Goal: Task Accomplishment & Management: Manage account settings

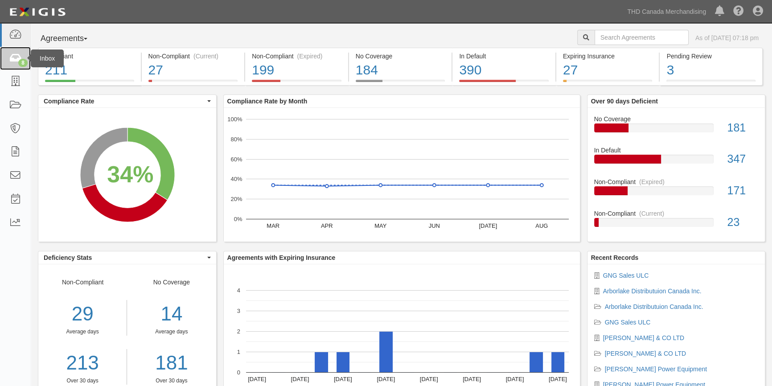
click at [22, 60] on div "8" at bounding box center [22, 63] width 9 height 8
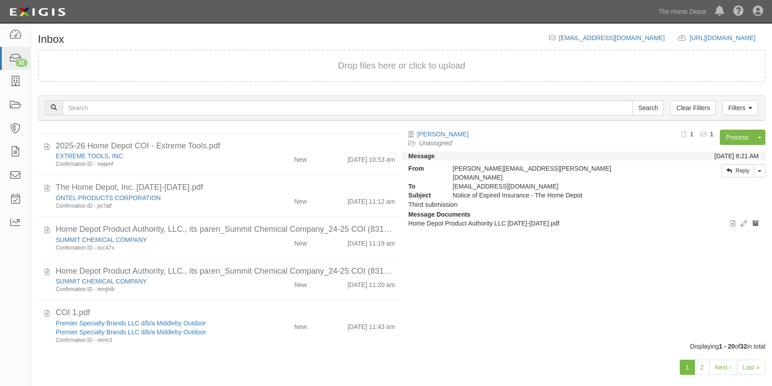
scroll to position [644, 0]
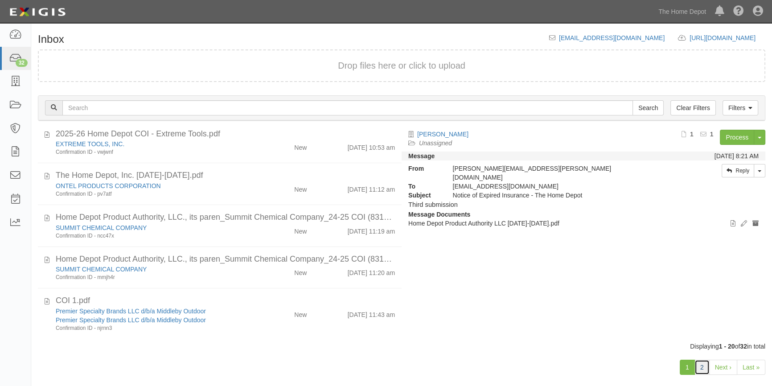
click at [704, 370] on link "2" at bounding box center [702, 367] width 15 height 15
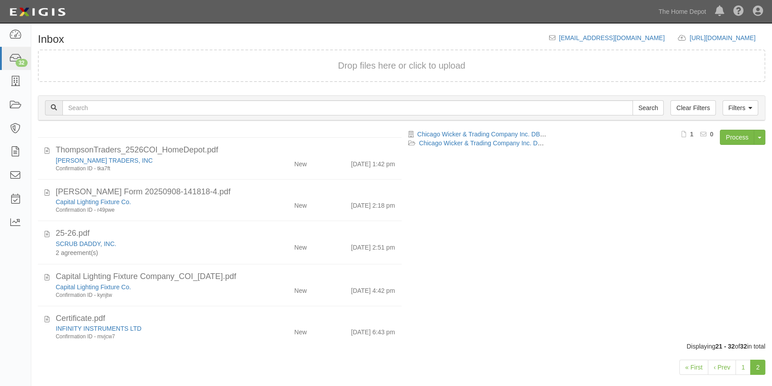
scroll to position [329, 0]
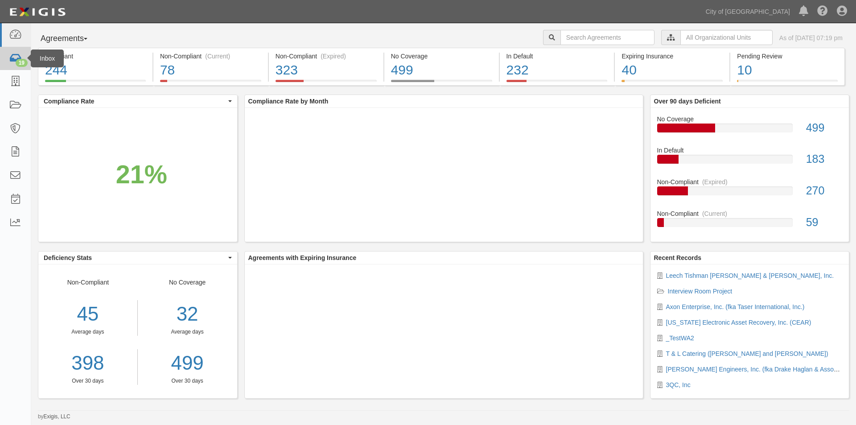
click at [12, 60] on icon at bounding box center [15, 59] width 12 height 10
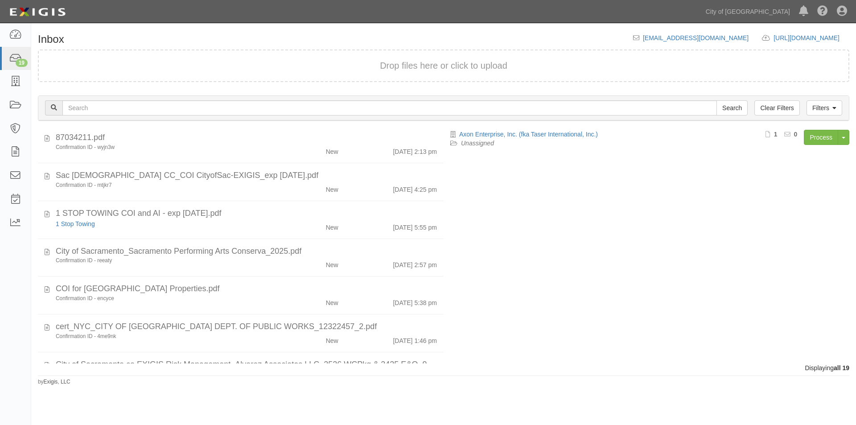
scroll to position [509, 0]
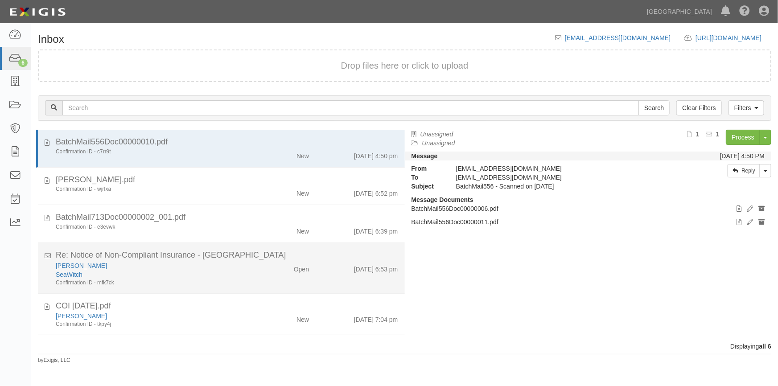
click at [219, 262] on div "Joseph Foraker" at bounding box center [153, 265] width 194 height 9
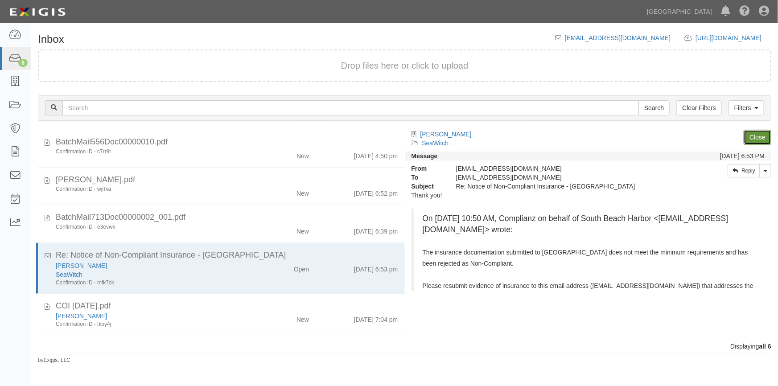
click at [749, 134] on link "Close" at bounding box center [758, 137] width 28 height 15
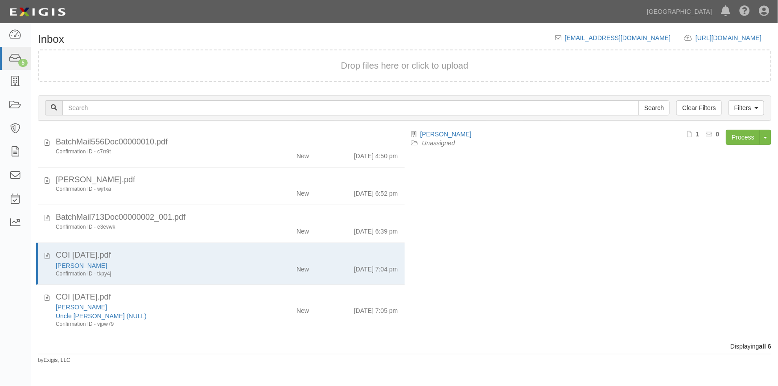
click at [456, 346] on div "Displaying all 6" at bounding box center [404, 346] width 747 height 9
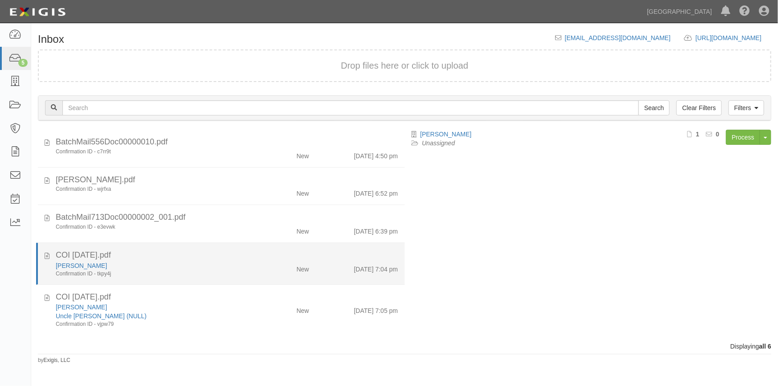
click at [147, 276] on div "Confirmation ID - tkpy4j" at bounding box center [153, 274] width 194 height 8
click at [47, 254] on icon at bounding box center [47, 255] width 5 height 10
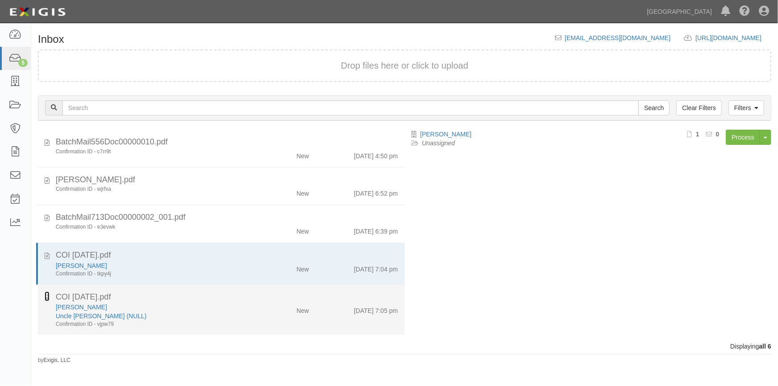
click at [45, 297] on icon at bounding box center [47, 297] width 5 height 10
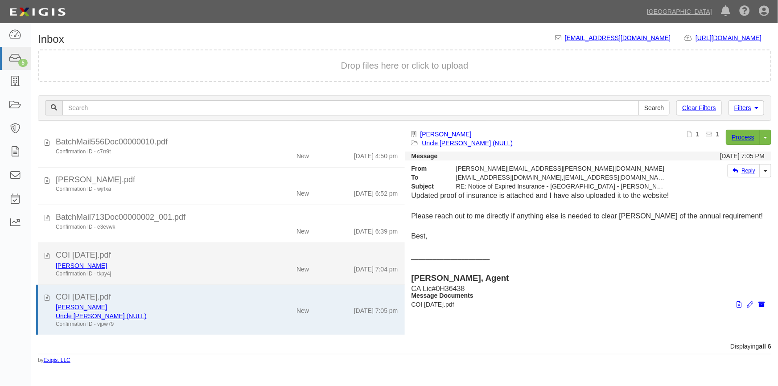
click at [180, 256] on div "COI 9-8-25.pdf" at bounding box center [227, 256] width 342 height 12
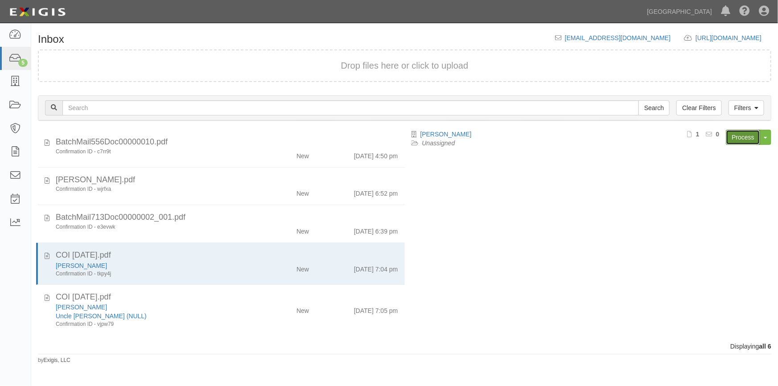
click at [737, 134] on link "Process" at bounding box center [743, 137] width 34 height 15
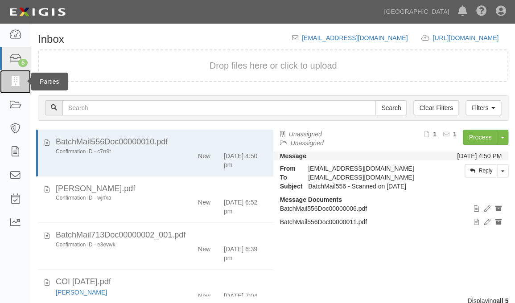
click at [14, 85] on icon at bounding box center [15, 82] width 12 height 10
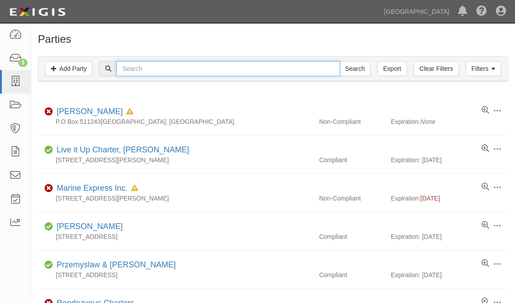
click at [249, 68] on input "text" at bounding box center [227, 68] width 223 height 15
type input "[PERSON_NAME]"
click at [339, 61] on input "Search" at bounding box center [354, 68] width 31 height 15
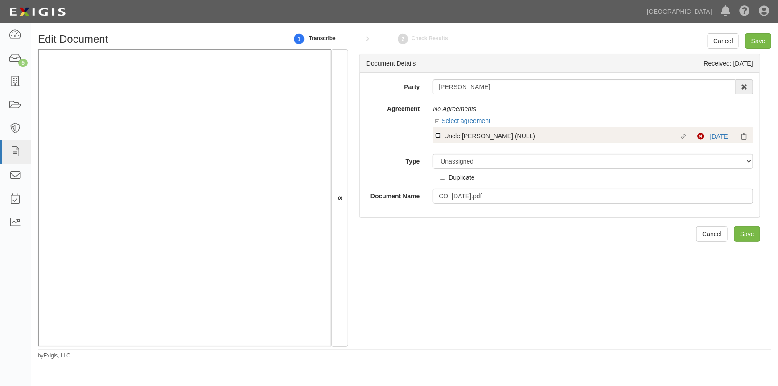
click at [439, 135] on input "Linked agreement Uncle [PERSON_NAME] (NULL) Linked agreement" at bounding box center [438, 135] width 6 height 6
checkbox input "true"
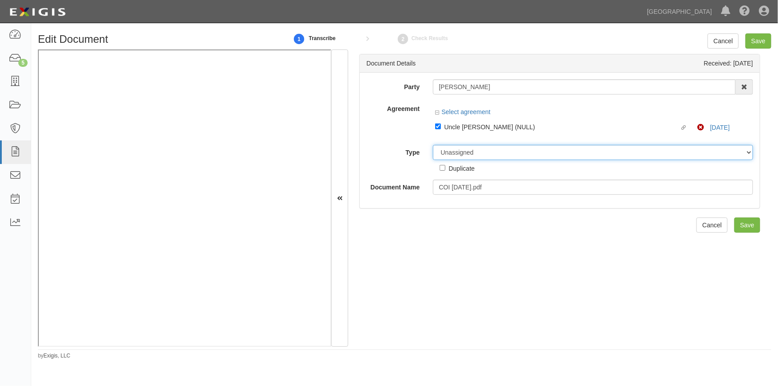
click at [496, 153] on div "Party Sean King AAA Hull Diving, Alon Altman Aaron Busalacchi Aaron Graham Aaro…" at bounding box center [559, 136] width 387 height 115
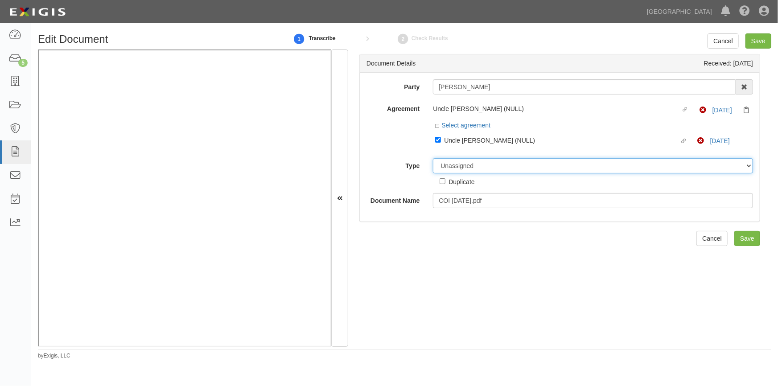
select select "CertificateDetail"
click at [433, 159] on select "Unassigned Binder Cancellation Notice Certificate Contract Endorsement Insuranc…" at bounding box center [593, 165] width 320 height 15
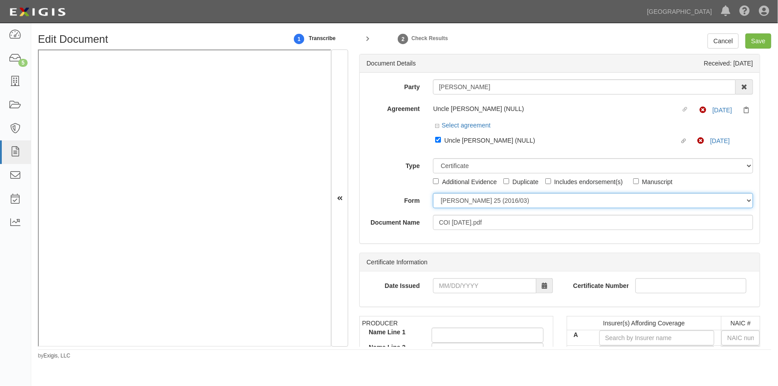
click at [459, 205] on select "ACORD 25 (2016/03) ACORD 101 ACORD 855 NY (2014/05) General" at bounding box center [593, 200] width 320 height 15
select select "GeneralFormDetail"
click at [433, 194] on select "ACORD 25 (2016/03) ACORD 101 ACORD 855 NY (2014/05) General" at bounding box center [593, 200] width 320 height 15
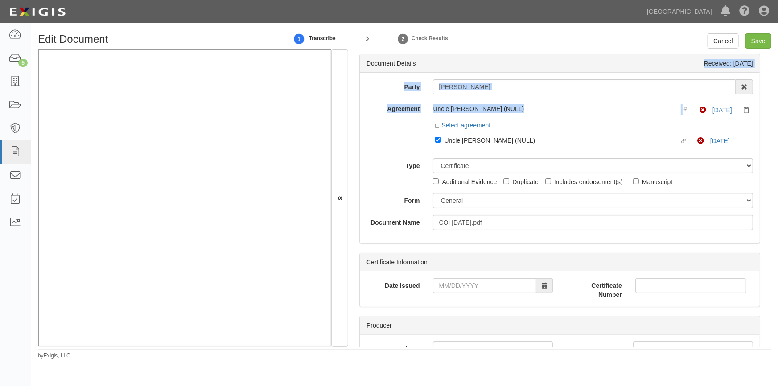
drag, startPoint x: 775, startPoint y: 76, endPoint x: 777, endPoint y: 101, distance: 25.4
click at [777, 101] on div "Edit Document 1 Transcribe 2 Check Results Cancel Save Document Details Receive…" at bounding box center [404, 196] width 747 height 326
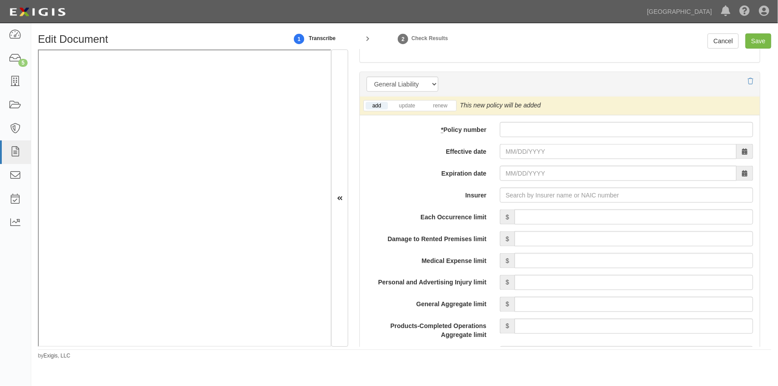
scroll to position [642, 0]
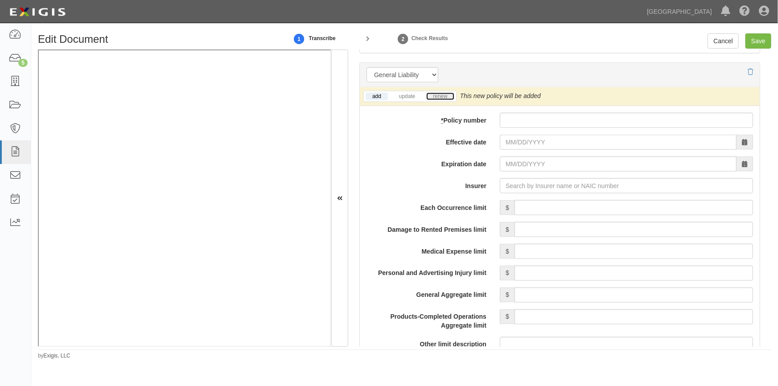
click at [441, 95] on link "renew" at bounding box center [440, 97] width 28 height 8
paste input "05-ED-E503-5"
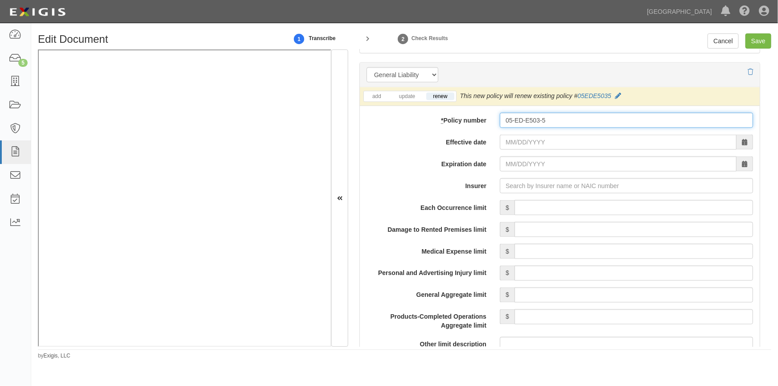
type input "05-ED-E503-5"
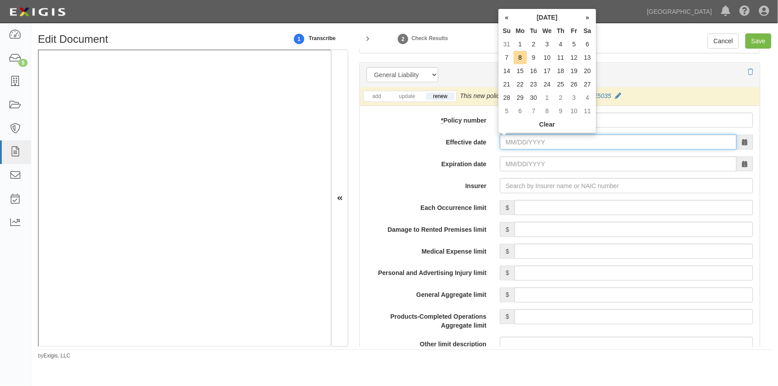
click at [525, 146] on input "Effective date" at bounding box center [618, 142] width 237 height 15
click at [508, 58] on td "7" at bounding box center [506, 57] width 13 height 13
type input "[DATE]"
type input "09/07/2026"
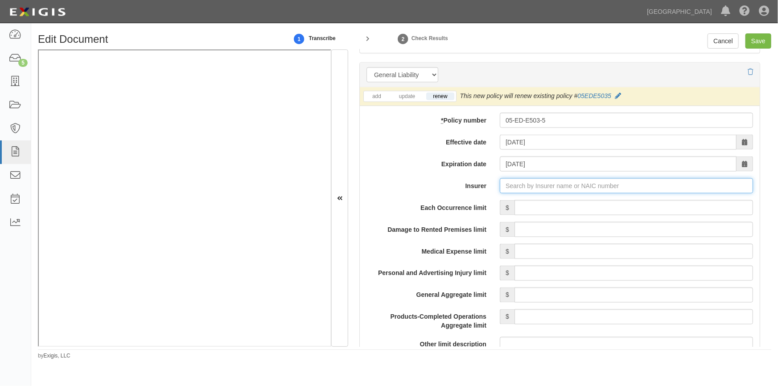
click at [517, 184] on input "Insurer" at bounding box center [626, 185] width 253 height 15
click at [514, 185] on input "Insurer" at bounding box center [626, 185] width 253 height 15
type input "21st Century Advantage Insurance Company (25232) NR Rating"
type input "2"
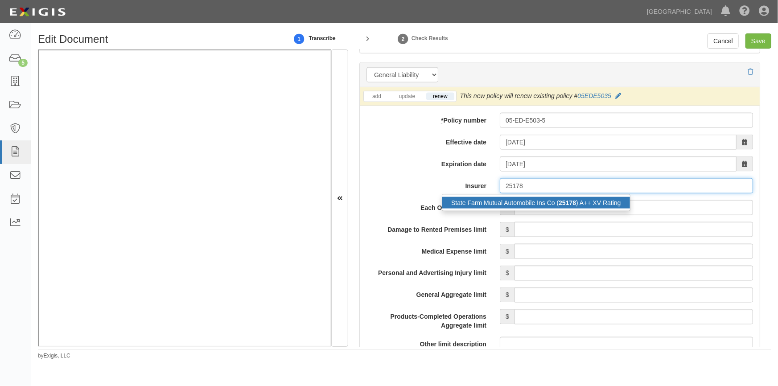
click at [514, 198] on div "State Farm Mutual Automobile Ins Co ( 25178 ) A++ XV Rating" at bounding box center [536, 203] width 188 height 12
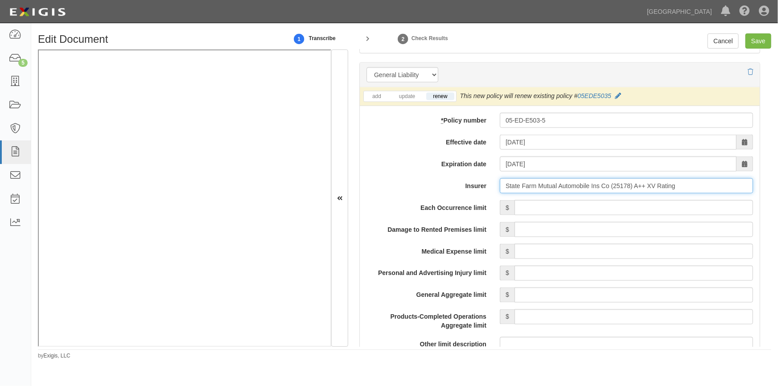
type input "State Farm Mutual Automobile Ins Co (25178) A++ XV Rating"
click at [555, 210] on input "Each Occurrence limit" at bounding box center [634, 207] width 239 height 15
type input "500,000"
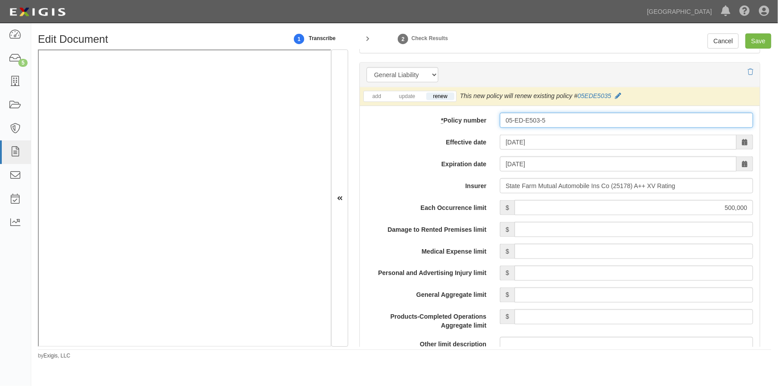
drag, startPoint x: 529, startPoint y: 117, endPoint x: 450, endPoint y: 128, distance: 80.2
click at [450, 128] on div "add update renew This new policy will be added This new policy will update exis…" at bounding box center [560, 365] width 400 height 556
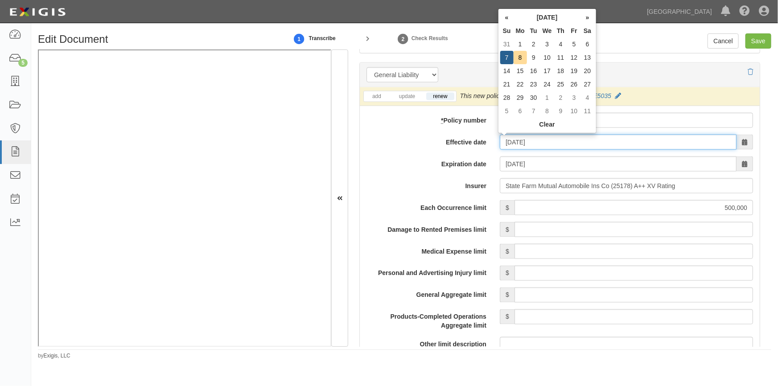
click at [509, 143] on input "[DATE]" at bounding box center [618, 142] width 237 height 15
drag, startPoint x: 544, startPoint y: 141, endPoint x: 457, endPoint y: 153, distance: 87.7
click at [457, 153] on div "add update renew This new policy will be added This new policy will update exis…" at bounding box center [560, 365] width 400 height 556
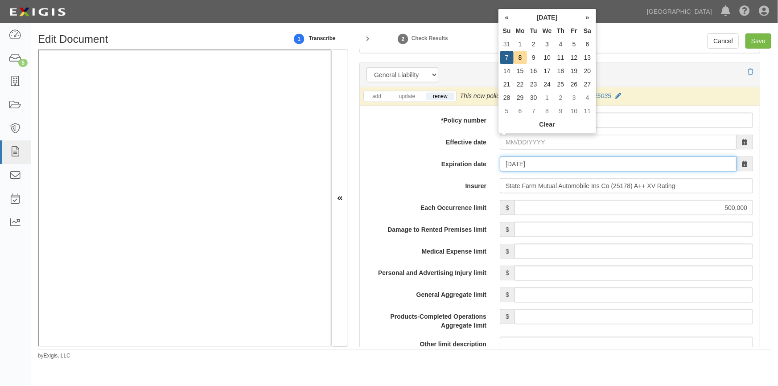
click at [549, 165] on input "09/07/2026" at bounding box center [618, 163] width 237 height 15
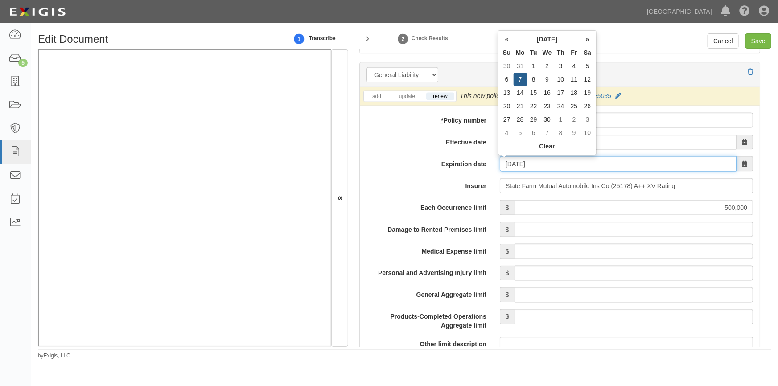
drag, startPoint x: 515, startPoint y: 164, endPoint x: 473, endPoint y: 171, distance: 43.4
click at [473, 171] on div "add update renew This new policy will be added This new policy will update exis…" at bounding box center [560, 365] width 400 height 556
click at [579, 190] on input "State Farm Mutual Automobile Ins Co (25178) A++ XV Rating" at bounding box center [626, 185] width 253 height 15
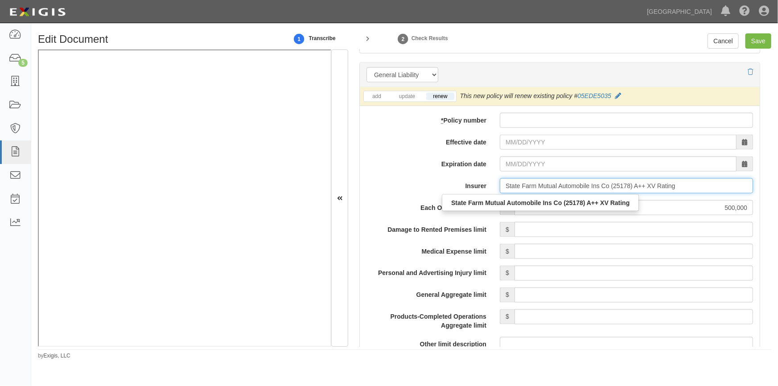
drag, startPoint x: 678, startPoint y: 183, endPoint x: 470, endPoint y: 193, distance: 208.0
click at [470, 193] on div "Insurer State Farm Mutual Automobile Ins Co (25178) A++ XV Rating State Farm Mu…" at bounding box center [560, 185] width 400 height 15
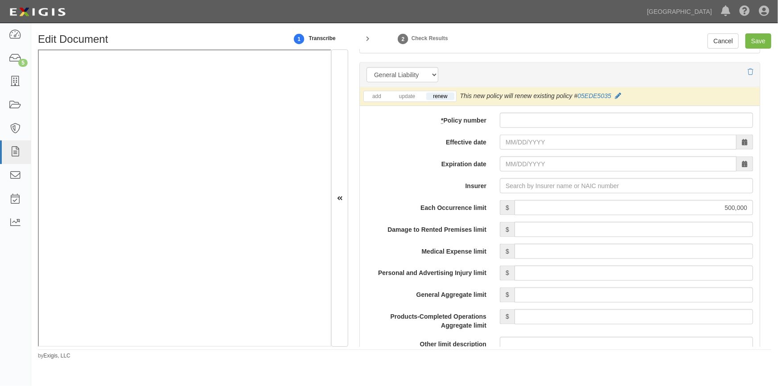
click at [411, 153] on div "add update renew This new policy will be added This new policy will update exis…" at bounding box center [560, 365] width 400 height 556
click at [374, 99] on link "add" at bounding box center [377, 97] width 22 height 8
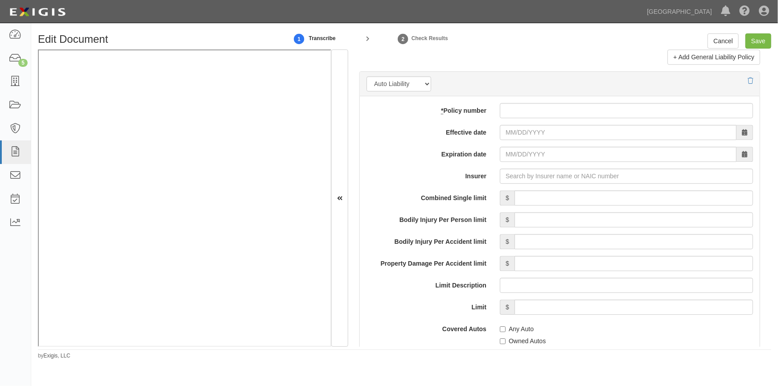
scroll to position [1250, 0]
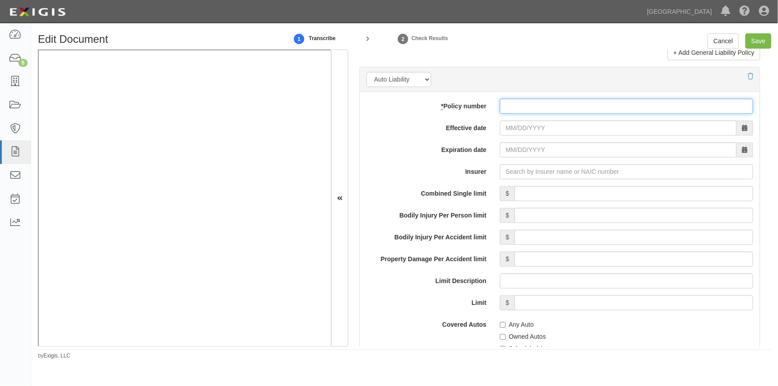
paste input "05-ED-E503-5"
type input "05-ED-E503-5"
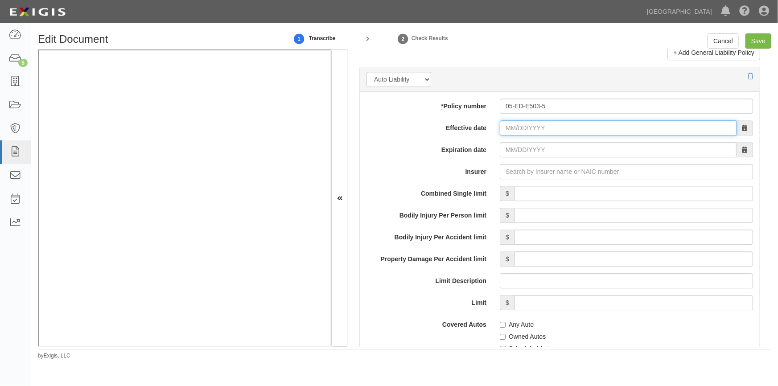
click at [542, 131] on input "Effective date" at bounding box center [618, 127] width 237 height 15
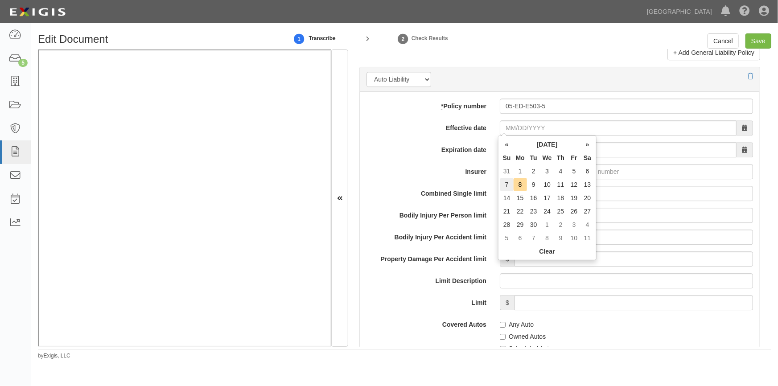
click at [506, 182] on td "7" at bounding box center [506, 184] width 13 height 13
type input "09/07/2025"
type input "09/07/2026"
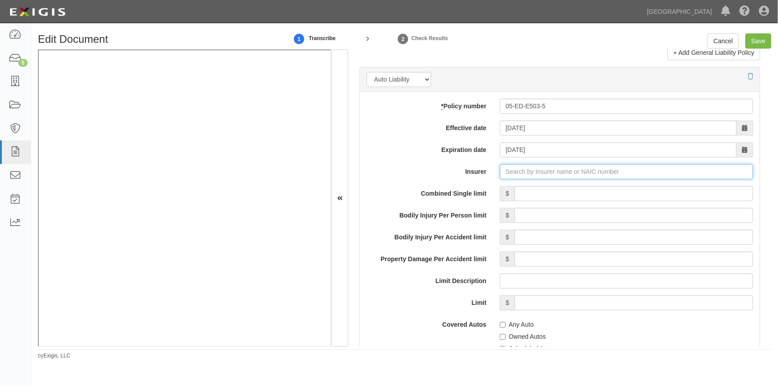
click at [531, 173] on input "Insurer" at bounding box center [626, 171] width 253 height 15
type input "21st Century Advantage Insurance Company (25232) NR Rating"
type input "2"
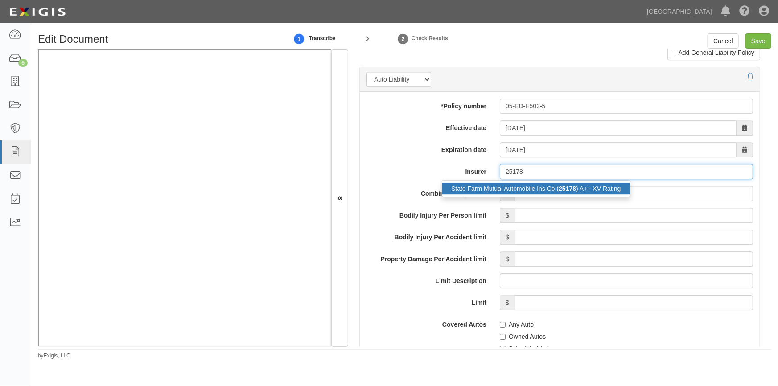
click at [525, 188] on div "State Farm Mutual Automobile Ins Co ( 25178 ) A++ XV Rating" at bounding box center [536, 189] width 188 height 12
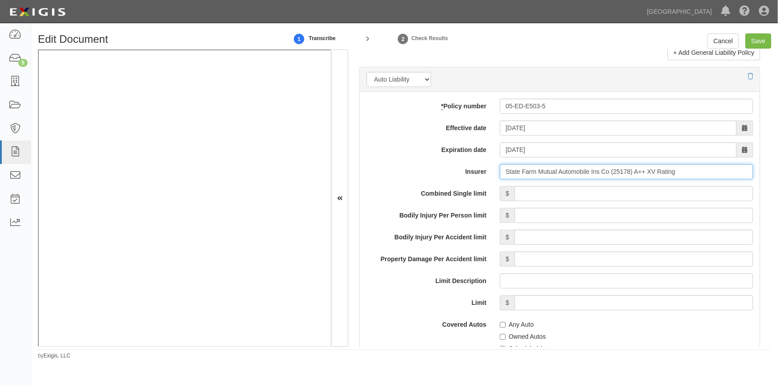
type input "State Farm Mutual Automobile Ins Co (25178) A++ XV Rating"
click at [552, 193] on input "Combined Single limit" at bounding box center [634, 193] width 239 height 15
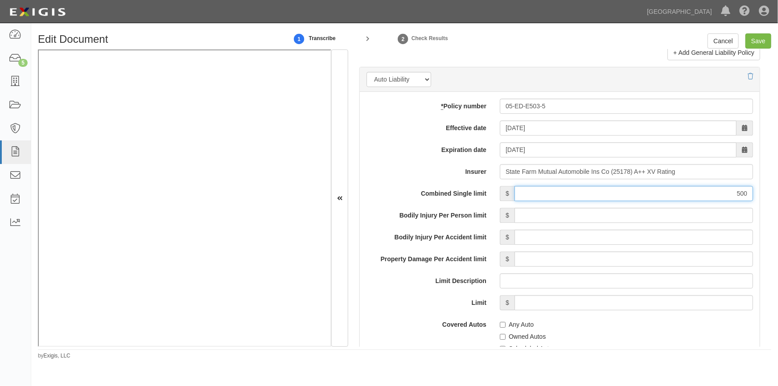
drag, startPoint x: 709, startPoint y: 196, endPoint x: 770, endPoint y: 193, distance: 60.7
click at [770, 193] on div "Document Details Received: 09/08/2025 Party Sean King AAA Hull Diving, Alon Alt…" at bounding box center [559, 197] width 423 height 297
type input "500,000"
click at [672, 216] on input "Bodily Injury Per Person limit" at bounding box center [634, 215] width 239 height 15
click at [395, 284] on label "Limit Description" at bounding box center [426, 279] width 133 height 12
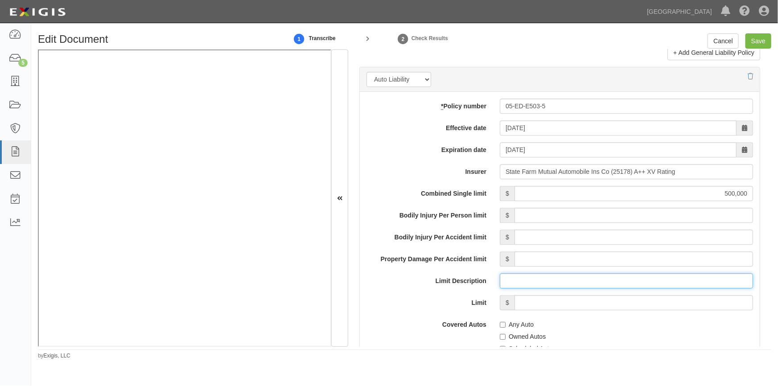
click at [500, 284] on input "Limit Description" at bounding box center [626, 280] width 253 height 15
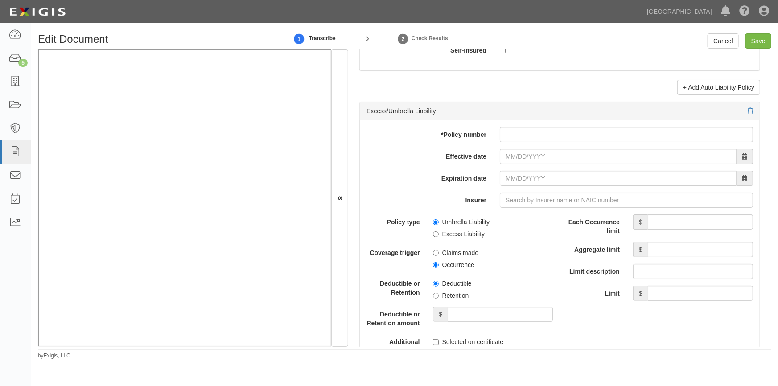
scroll to position [1745, 0]
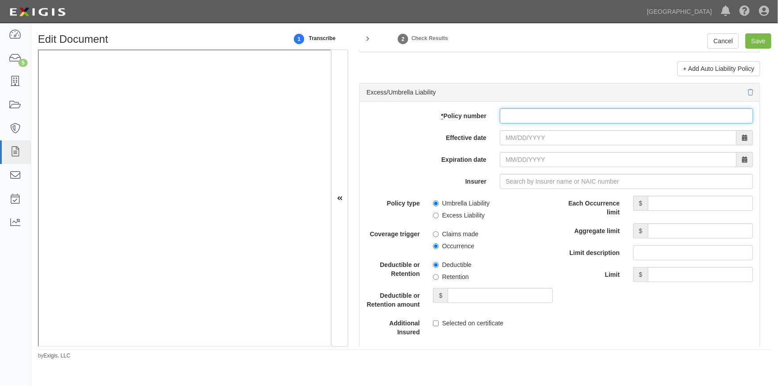
paste input "57-ED-F841-2"
type input "57-ED-F841-2"
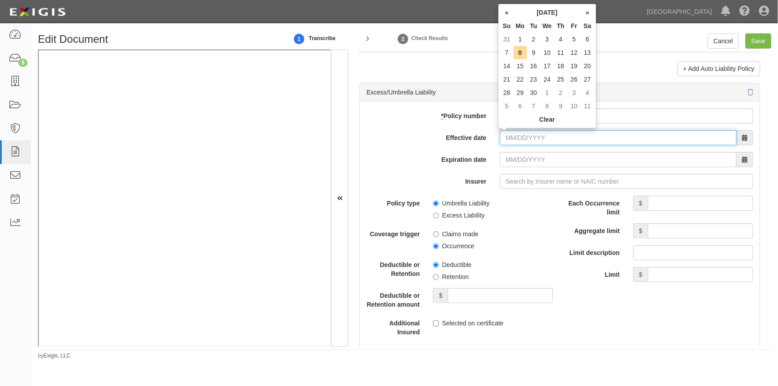
click at [531, 139] on input "Effective date" at bounding box center [618, 137] width 237 height 15
click at [586, 42] on td "6" at bounding box center [587, 39] width 13 height 13
type input "09/06/2025"
type input "09/06/2026"
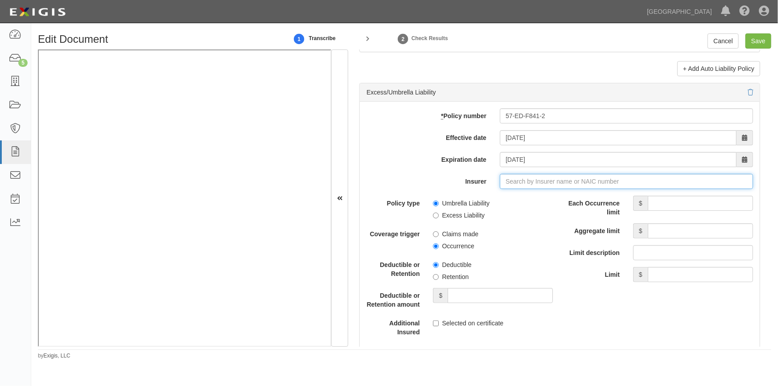
drag, startPoint x: 534, startPoint y: 180, endPoint x: 530, endPoint y: 182, distance: 4.8
click at [535, 181] on input "Insurer" at bounding box center [626, 181] width 253 height 15
type input "21st Century Advantage Insurance Company (25232) NR Rating"
type input "2"
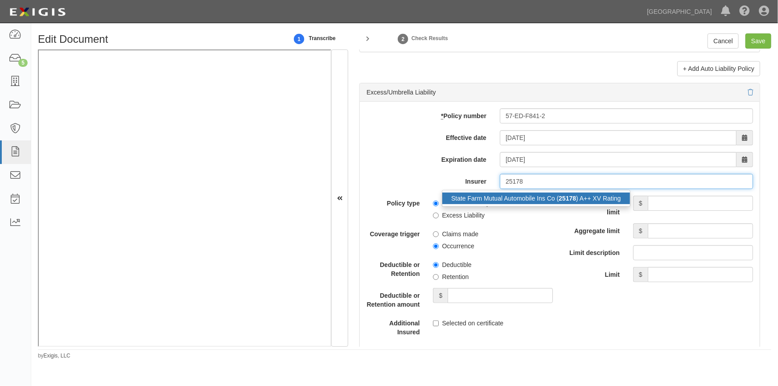
click at [530, 194] on div "State Farm Mutual Automobile Ins Co ( 25178 ) A++ XV Rating" at bounding box center [536, 199] width 188 height 12
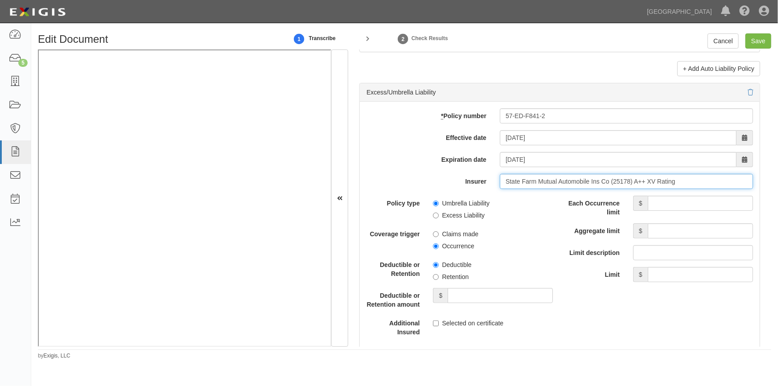
type input "State Farm Mutual Automobile Ins Co (25178) A++ XV Rating"
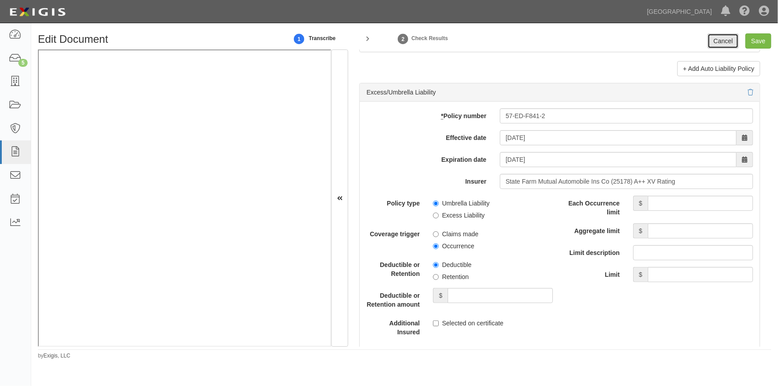
click at [710, 42] on link "Cancel" at bounding box center [723, 40] width 31 height 15
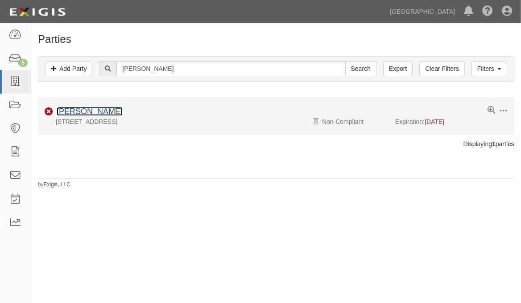
click at [75, 112] on link "[PERSON_NAME]" at bounding box center [90, 111] width 66 height 9
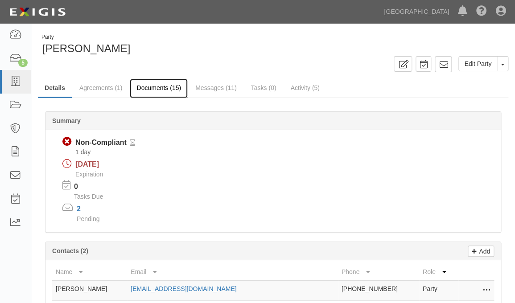
click at [187, 94] on link "Documents (15)" at bounding box center [159, 88] width 58 height 19
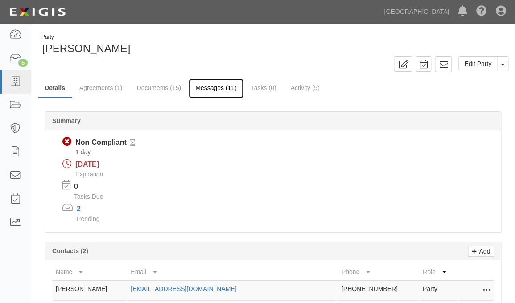
click at [210, 86] on link "Messages (11)" at bounding box center [216, 88] width 55 height 19
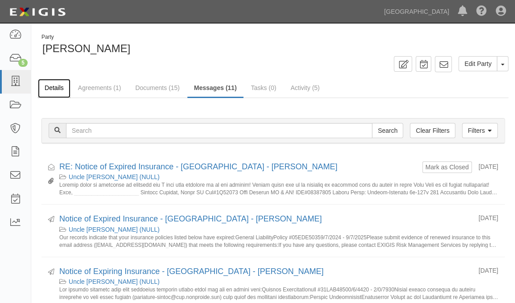
click at [58, 85] on link "Details" at bounding box center [54, 88] width 33 height 19
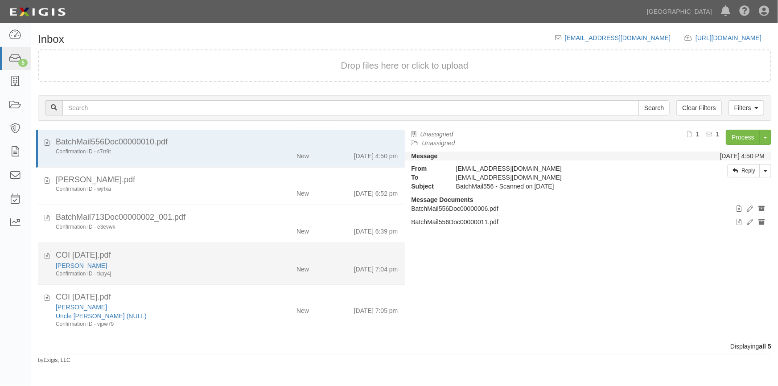
click at [149, 275] on div "Confirmation ID - tkpy4j" at bounding box center [153, 274] width 194 height 8
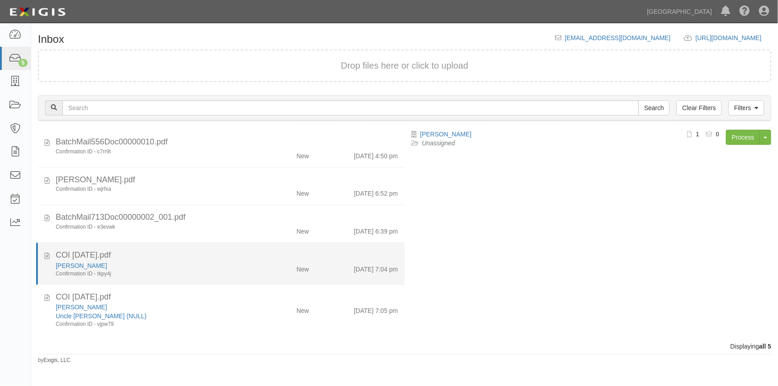
click at [49, 254] on div "COI 9-8-25.pdf" at bounding box center [227, 256] width 356 height 12
click at [45, 254] on icon at bounding box center [47, 255] width 5 height 10
click at [74, 267] on link "[PERSON_NAME]" at bounding box center [81, 265] width 51 height 7
click at [48, 254] on icon at bounding box center [47, 255] width 5 height 10
click at [46, 255] on icon at bounding box center [47, 255] width 5 height 10
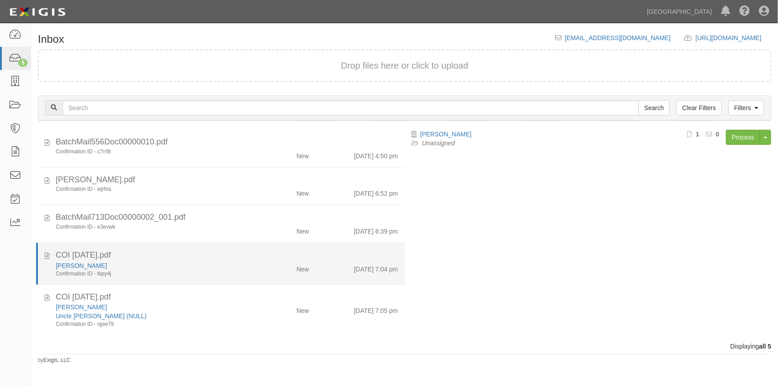
drag, startPoint x: 187, startPoint y: 268, endPoint x: 242, endPoint y: 260, distance: 55.4
click at [187, 268] on div "[PERSON_NAME]" at bounding box center [153, 265] width 194 height 9
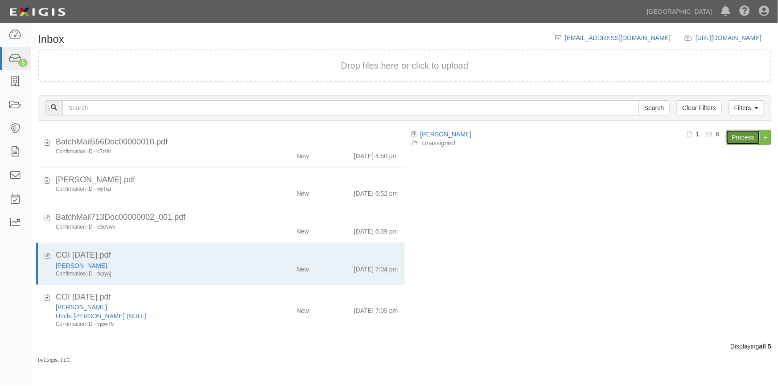
click at [736, 140] on link "Process" at bounding box center [743, 137] width 34 height 15
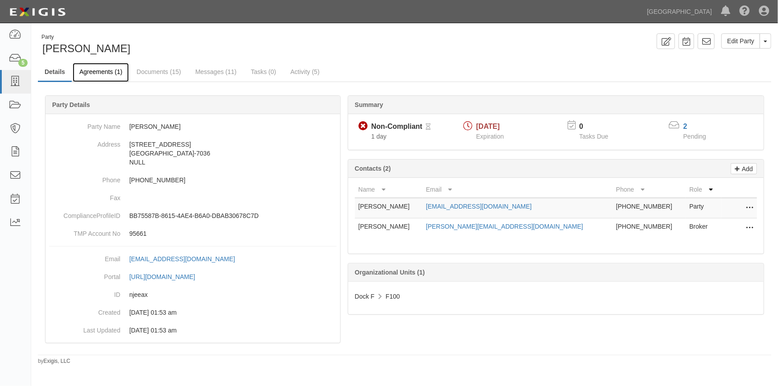
click at [110, 74] on link "Agreements (1)" at bounding box center [101, 72] width 56 height 19
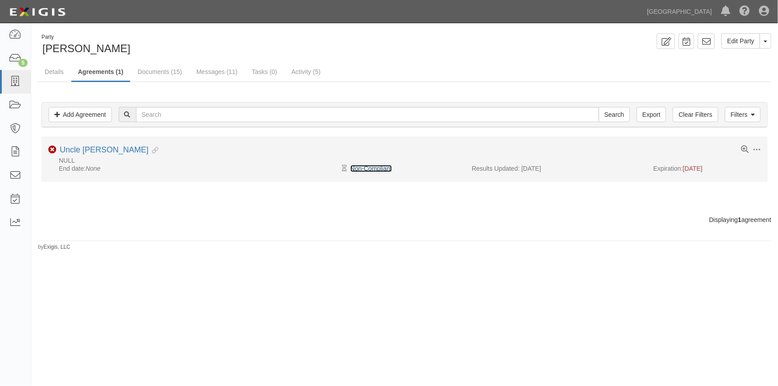
click at [377, 169] on link "Non-Compliant" at bounding box center [370, 168] width 41 height 7
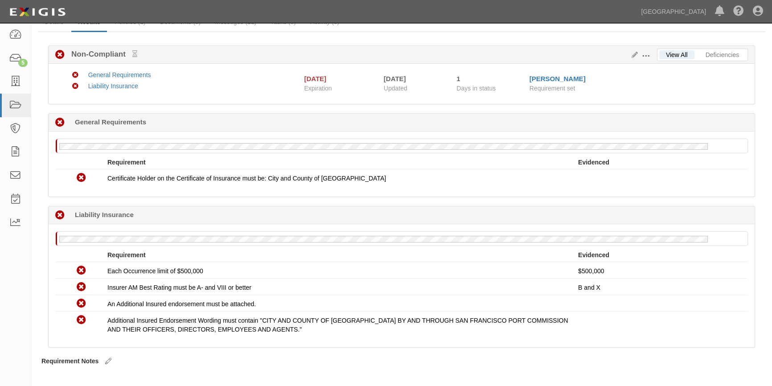
scroll to position [73, 0]
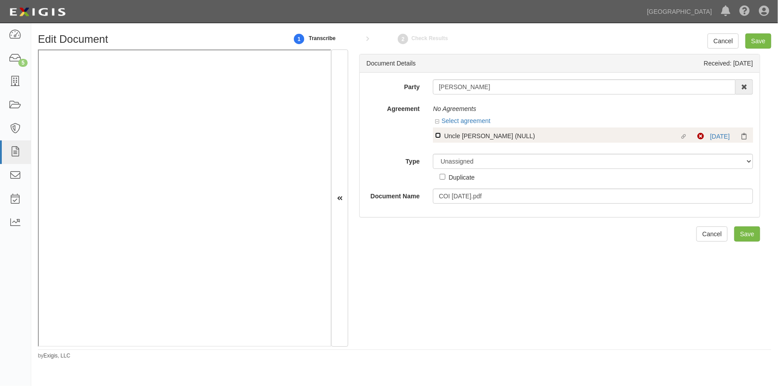
click at [437, 135] on input "Linked agreement Uncle George (NULL) Linked agreement" at bounding box center [438, 135] width 6 height 6
checkbox input "true"
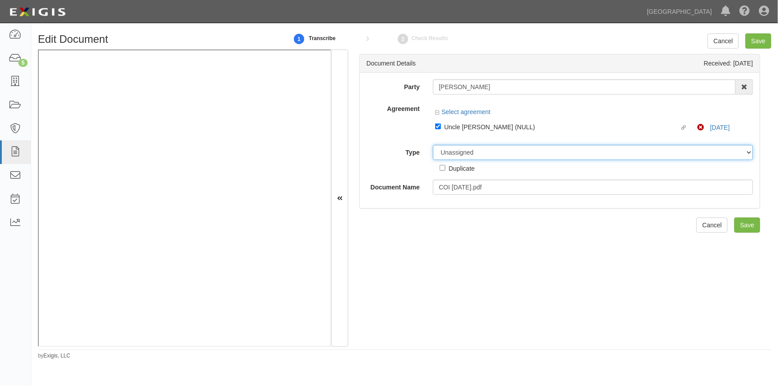
click at [459, 154] on div "Party Sean King AAA Hull Diving, Alon Altman Aaron Busalacchi Aaron Graham Aaro…" at bounding box center [559, 136] width 387 height 115
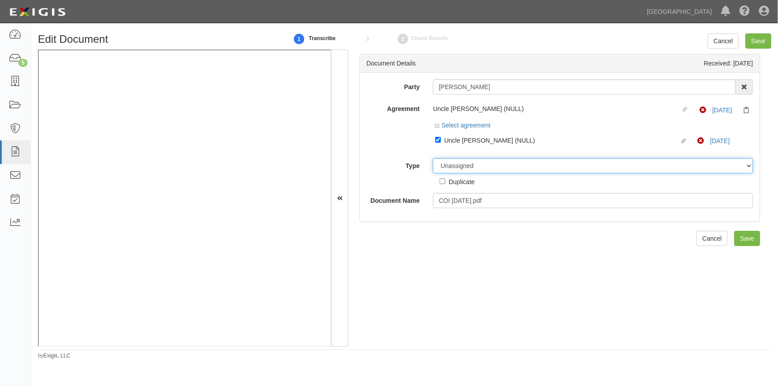
select select "CertificateDetail"
click at [433, 159] on select "Unassigned Binder Cancellation Notice Certificate Contract Endorsement Insuranc…" at bounding box center [593, 165] width 320 height 15
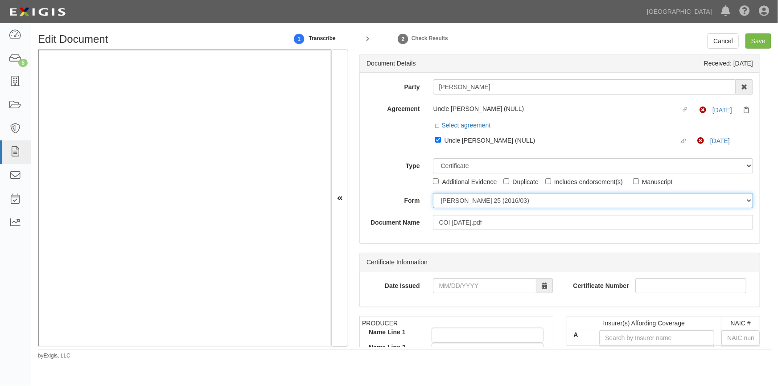
click at [455, 201] on select "ACORD 25 (2016/03) ACORD 101 ACORD 855 NY (2014/05) General" at bounding box center [593, 200] width 320 height 15
select select "GeneralFormDetail"
click at [433, 194] on select "ACORD 25 (2016/03) ACORD 101 ACORD 855 NY (2014/05) General" at bounding box center [593, 200] width 320 height 15
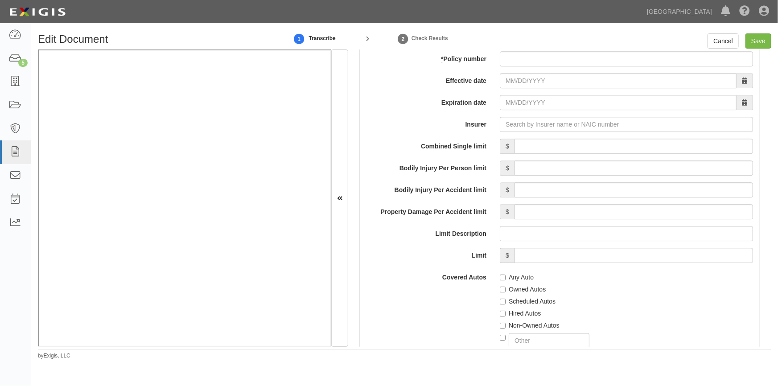
scroll to position [1216, 0]
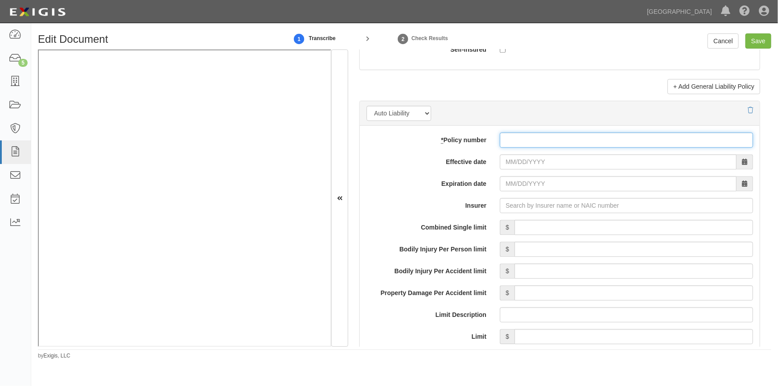
paste input "05-ED-E503-5"
type input "05-ED-E503-5"
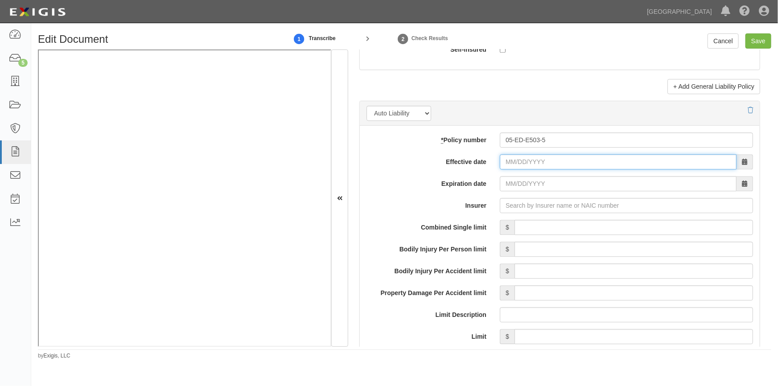
click at [564, 164] on input "Effective date" at bounding box center [618, 161] width 237 height 15
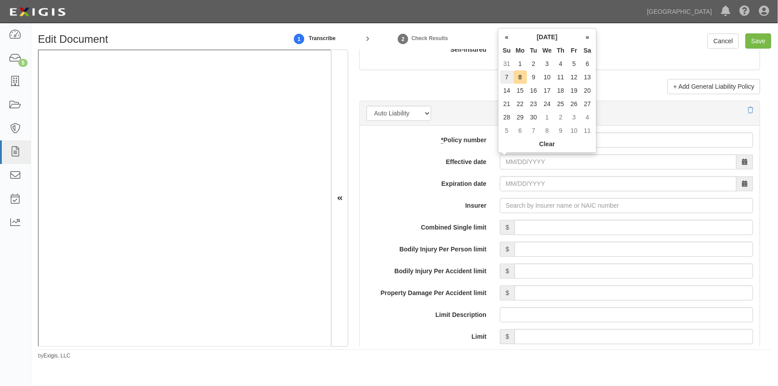
click at [507, 80] on td "7" at bounding box center [506, 76] width 13 height 13
type input "09/07/2025"
type input "09/07/2026"
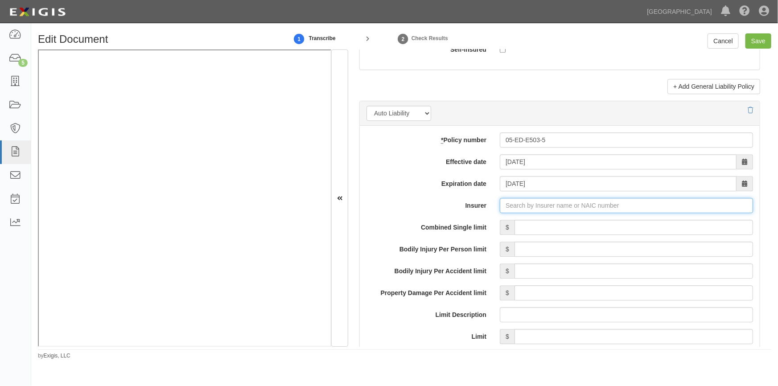
click at [511, 201] on input "Insurer" at bounding box center [626, 205] width 253 height 15
type input "21st Century Advantage Insurance Company (25232) NR Rating"
type input "2"
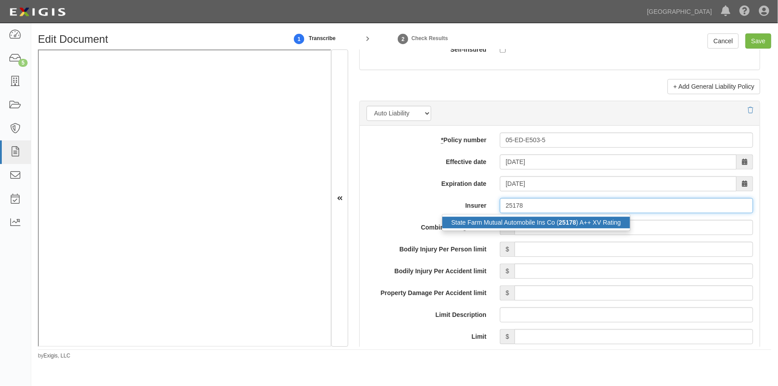
click at [498, 222] on div "State Farm Mutual Automobile Ins Co ( 25178 ) A++ XV Rating" at bounding box center [536, 223] width 188 height 12
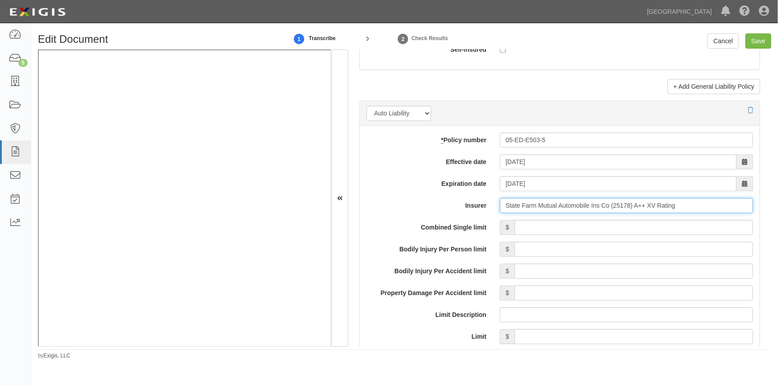
type input "State Farm Mutual Automobile Ins Co (25178) A++ XV Rating"
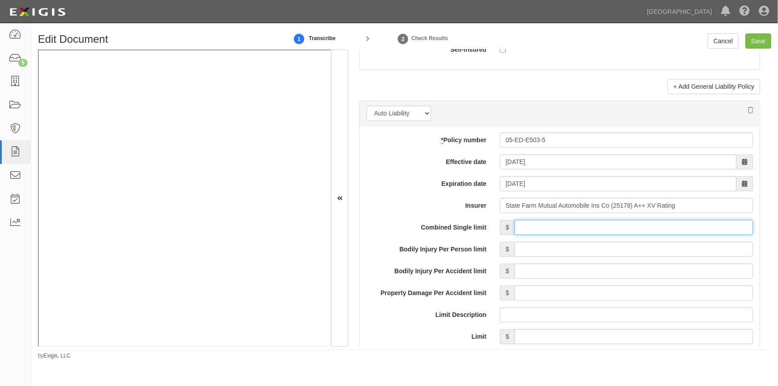
click at [579, 224] on input "Combined Single limit" at bounding box center [634, 227] width 239 height 15
type input "500,000"
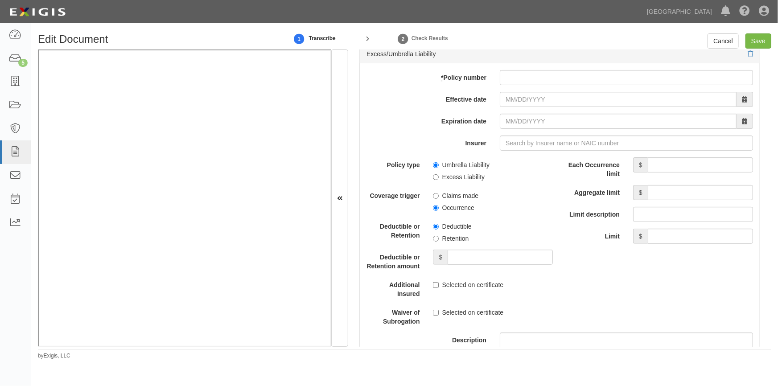
scroll to position [1783, 0]
paste input "57-ED-F841-2"
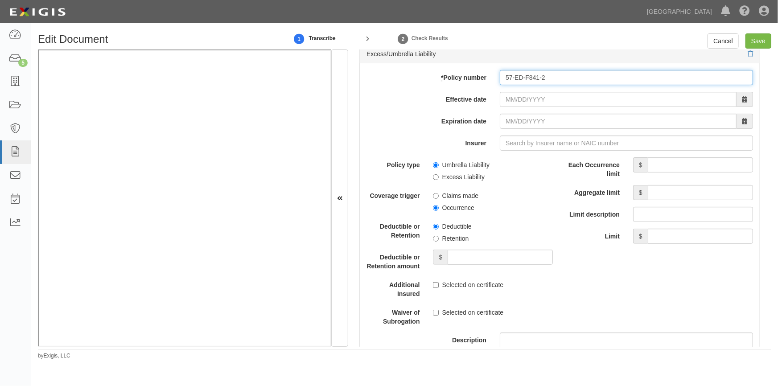
type input "57-ED-F841-2"
click at [550, 102] on input "Effective date" at bounding box center [618, 99] width 237 height 15
click at [417, 173] on div "Policy type Umbrella Liability Excess Liability" at bounding box center [460, 169] width 200 height 24
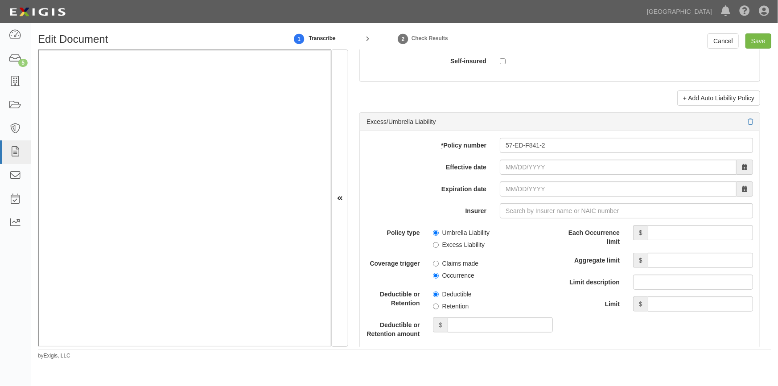
scroll to position [1662, 0]
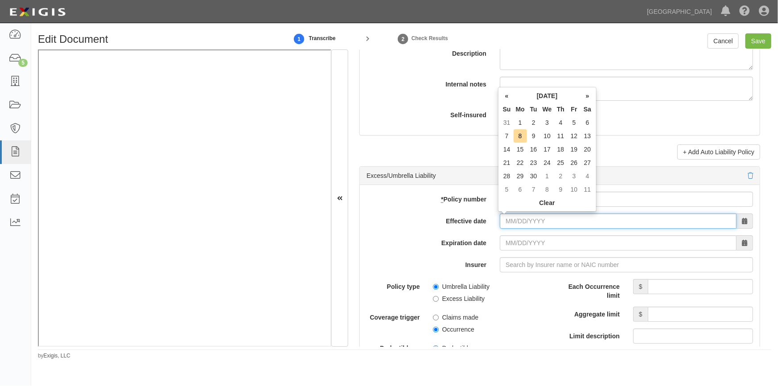
click at [520, 224] on input "Effective date" at bounding box center [618, 221] width 237 height 15
click at [589, 126] on td "6" at bounding box center [587, 122] width 13 height 13
type input "09/06/2025"
type input "09/06/2026"
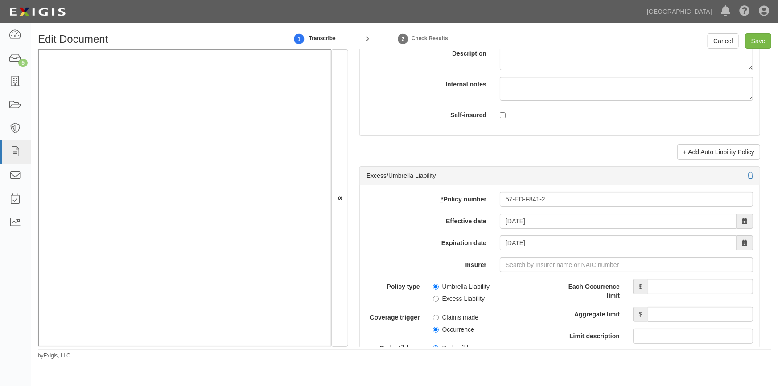
click at [403, 231] on div "add update renew This new policy will be added This new policy will update exis…" at bounding box center [560, 376] width 400 height 383
click at [540, 264] on input "Insurer" at bounding box center [626, 264] width 253 height 15
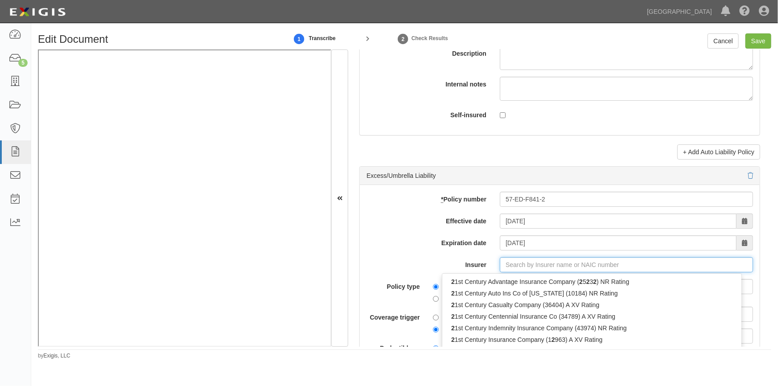
type input "21st Century Advantage Insurance Company (25232) NR Rating"
type input "2"
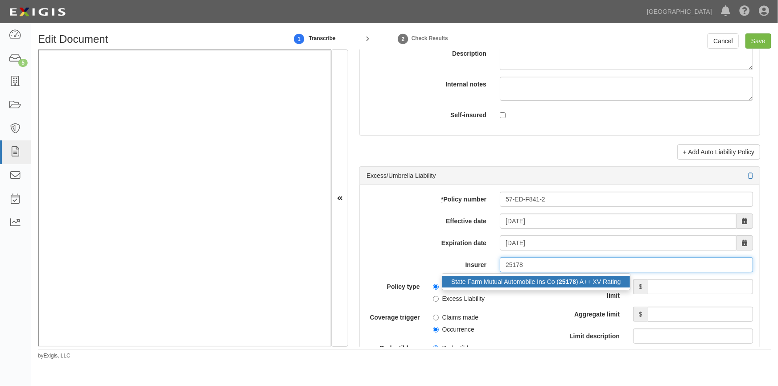
click at [530, 280] on div "State Farm Mutual Automobile Ins Co ( 25178 ) A++ XV Rating" at bounding box center [536, 282] width 188 height 12
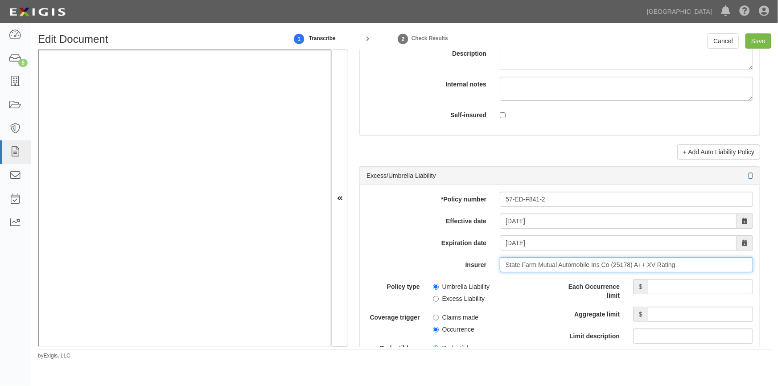
type input "State Farm Mutual Automobile Ins Co (25178) A++ XV Rating"
click at [760, 40] on input "Save" at bounding box center [758, 40] width 26 height 15
type input "500000"
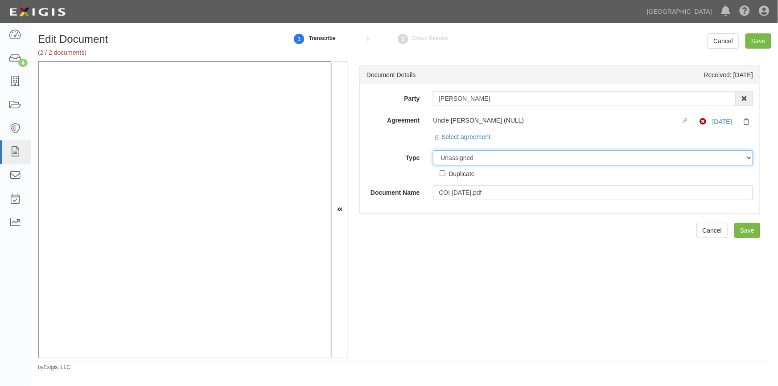
click at [457, 161] on select "Unassigned Binder Cancellation Notice Certificate Contract Endorsement Insuranc…" at bounding box center [593, 157] width 320 height 15
select select "OtherDetail"
click at [433, 150] on select "Unassigned Binder Cancellation Notice Certificate Contract Endorsement Insuranc…" at bounding box center [593, 157] width 320 height 15
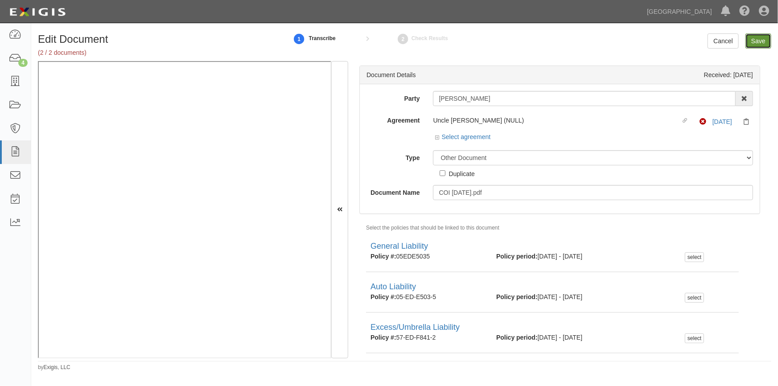
click at [752, 40] on input "Save" at bounding box center [758, 40] width 26 height 15
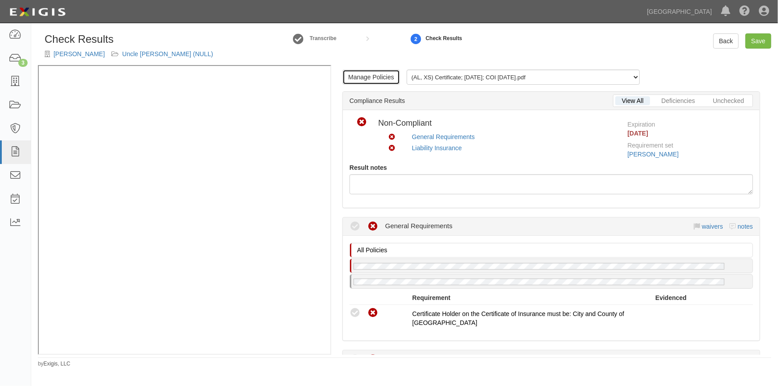
click at [383, 78] on link "Manage Policies" at bounding box center [371, 77] width 58 height 15
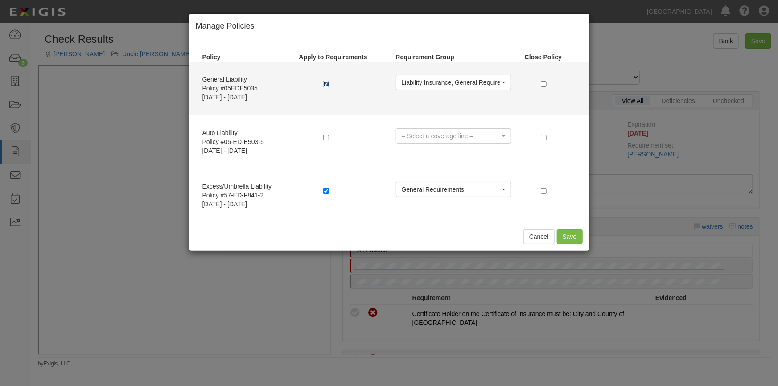
click at [325, 82] on input "checkbox" at bounding box center [326, 84] width 6 height 6
checkbox input "false"
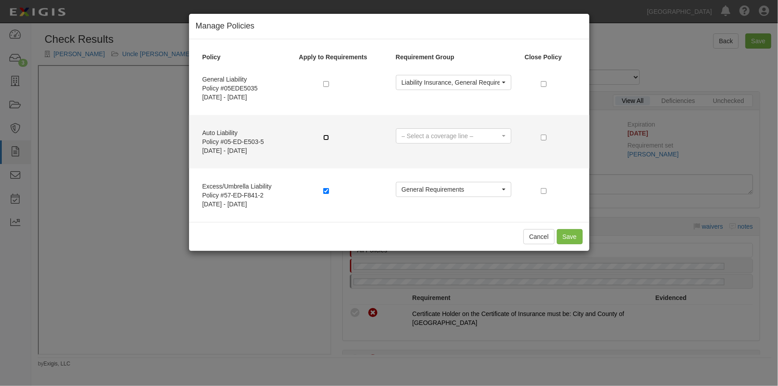
click at [325, 138] on input "checkbox" at bounding box center [326, 138] width 6 height 6
click at [508, 135] on button "– Select a coverage line –" at bounding box center [453, 135] width 115 height 15
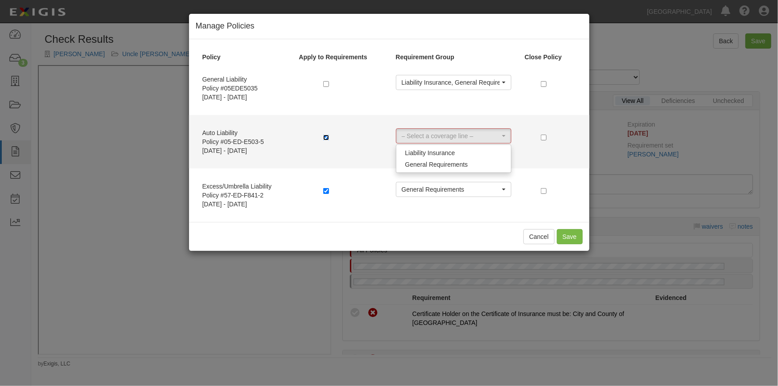
click at [326, 136] on input "checkbox" at bounding box center [326, 138] width 6 height 6
checkbox input "false"
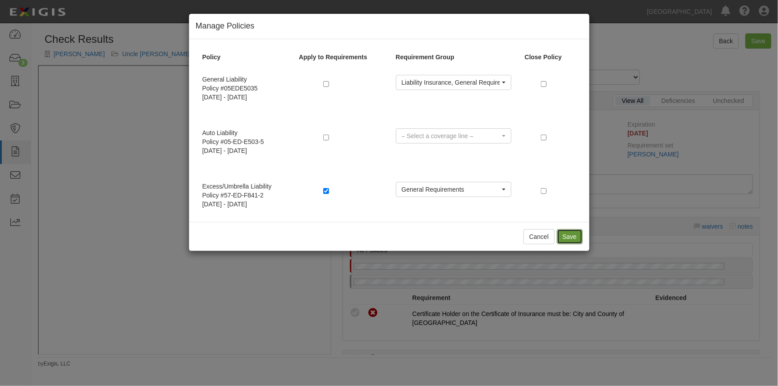
click at [567, 240] on button "Save" at bounding box center [570, 236] width 26 height 15
radio input "true"
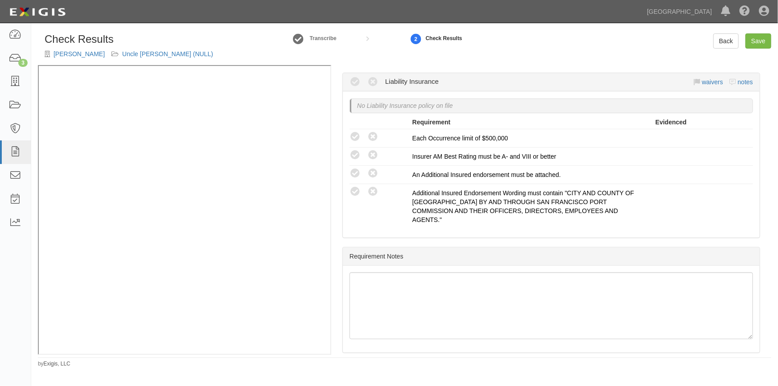
scroll to position [276, 0]
click at [758, 41] on link "Save" at bounding box center [758, 40] width 26 height 15
radio input "true"
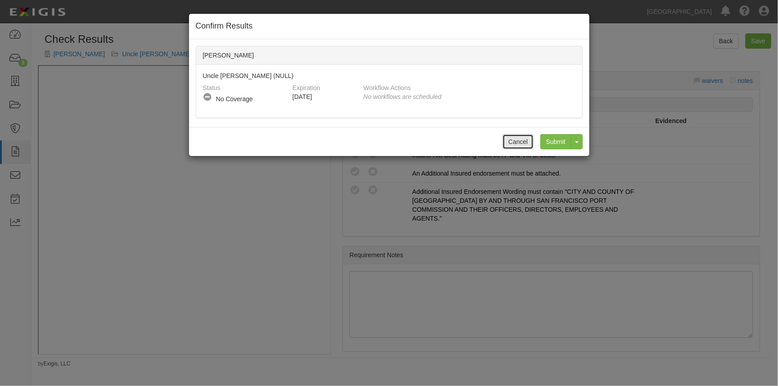
click at [516, 144] on button "Cancel" at bounding box center [517, 141] width 31 height 15
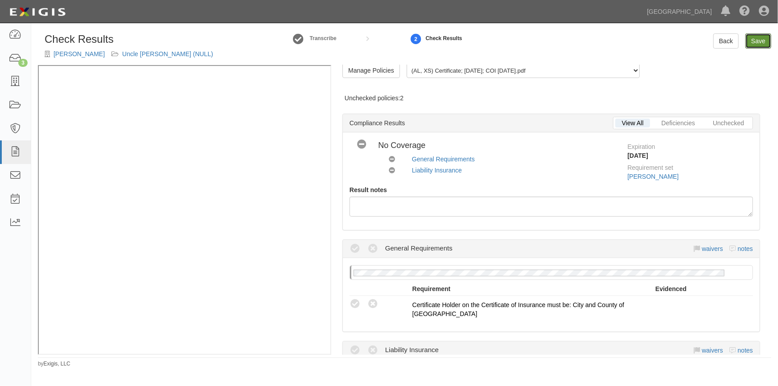
scroll to position [0, 0]
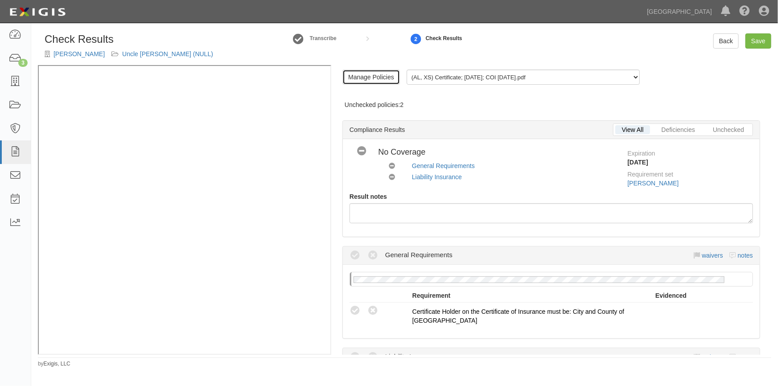
click at [363, 77] on link "Manage Policies" at bounding box center [371, 77] width 58 height 15
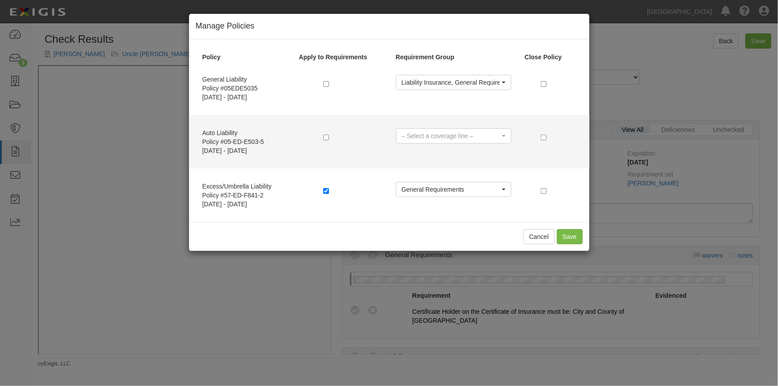
click at [319, 134] on div at bounding box center [353, 138] width 73 height 20
click at [325, 135] on input "checkbox" at bounding box center [326, 138] width 6 height 6
checkbox input "true"
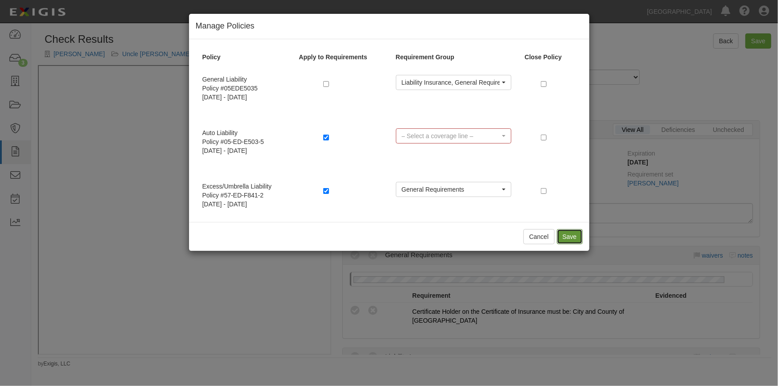
click at [566, 238] on button "Save" at bounding box center [570, 236] width 26 height 15
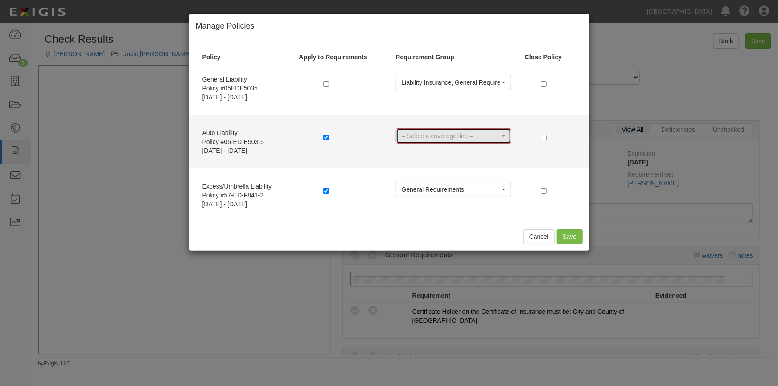
click at [488, 133] on span "– Select a coverage line –" at bounding box center [451, 136] width 98 height 9
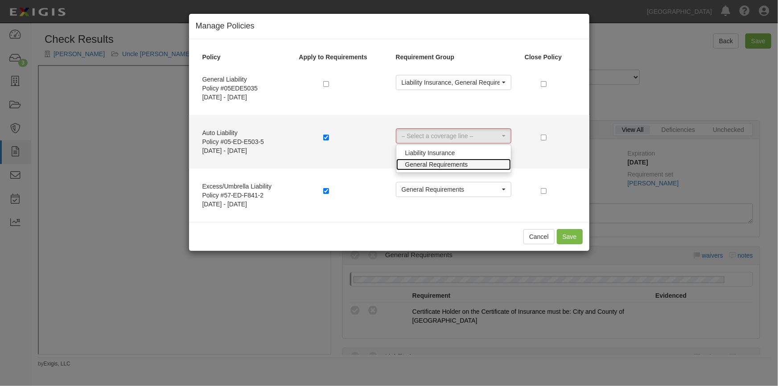
click at [465, 160] on span "General Requirements" at bounding box center [436, 164] width 63 height 9
select select "60"
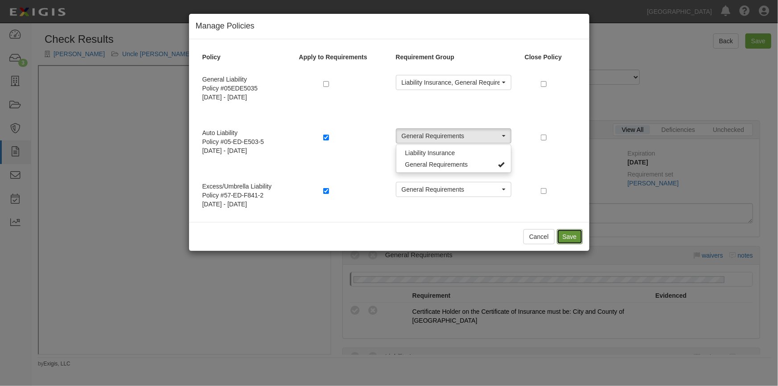
click at [566, 233] on button "Save" at bounding box center [570, 236] width 26 height 15
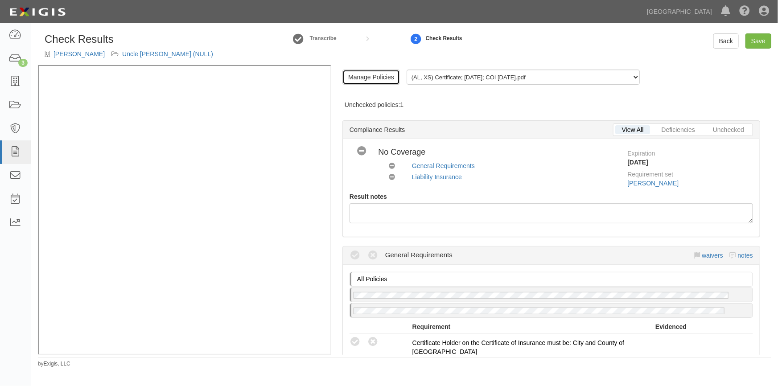
click at [387, 80] on link "Manage Policies" at bounding box center [371, 77] width 58 height 15
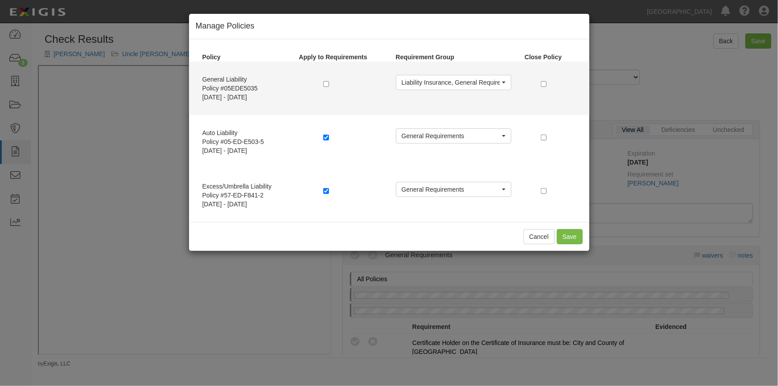
drag, startPoint x: 325, startPoint y: 80, endPoint x: 332, endPoint y: 87, distance: 9.8
click at [325, 80] on label at bounding box center [327, 83] width 9 height 9
click at [326, 84] on input "checkbox" at bounding box center [326, 84] width 6 height 6
checkbox input "true"
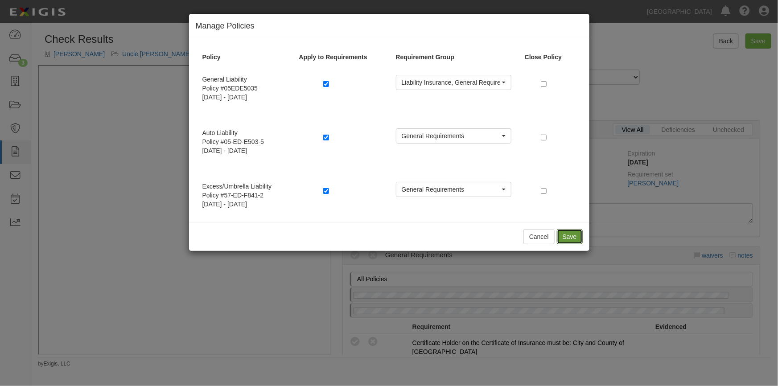
click at [566, 236] on button "Save" at bounding box center [570, 236] width 26 height 15
radio input "true"
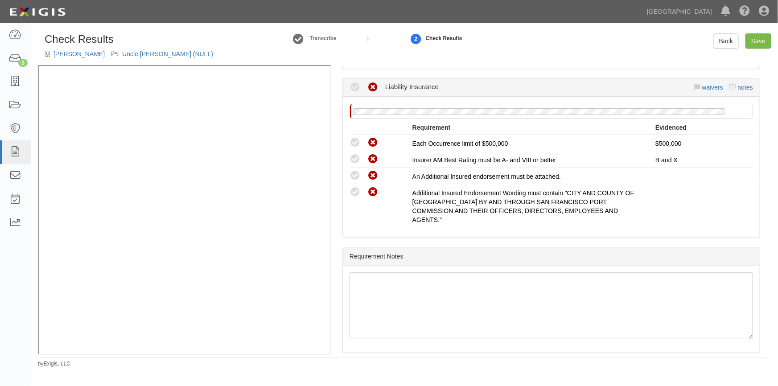
scroll to position [289, 0]
click at [763, 43] on link "Save" at bounding box center [758, 40] width 26 height 15
radio input "true"
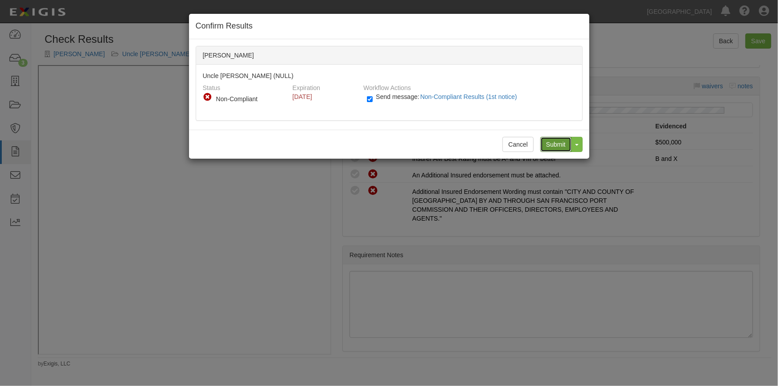
click at [555, 141] on input "Submit" at bounding box center [555, 144] width 31 height 15
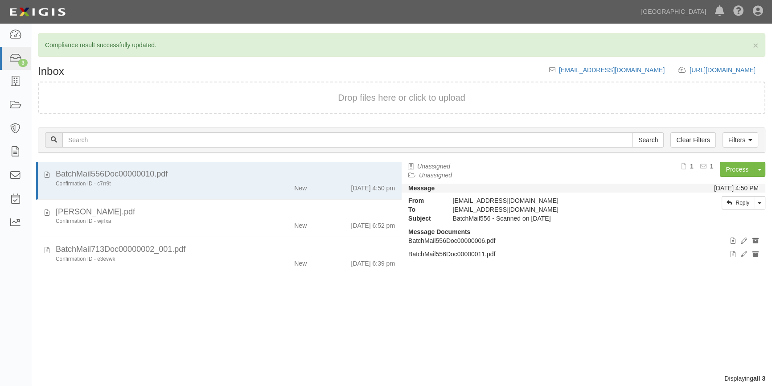
click at [195, 316] on div "BatchMail556Doc00000010.pdf Confirmation ID - c7rr9t New 8/29/25 4:50 pm Thomas…" at bounding box center [216, 268] width 371 height 212
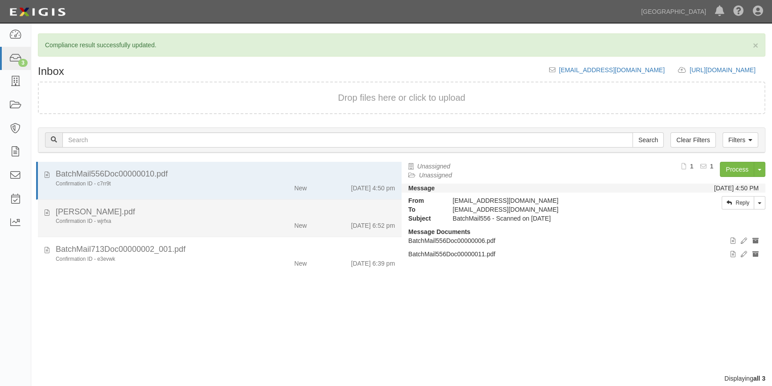
scroll to position [9, 0]
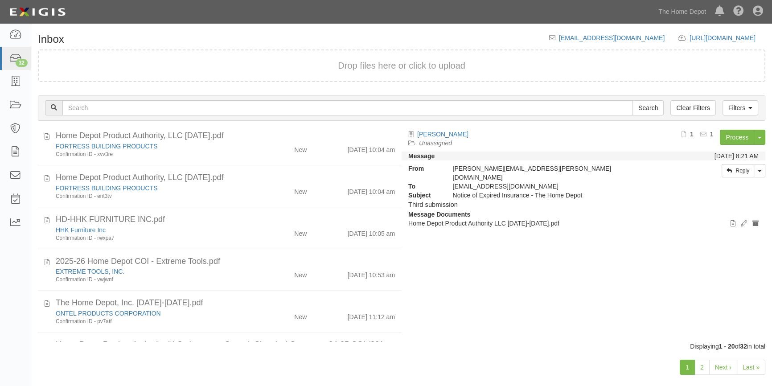
scroll to position [644, 0]
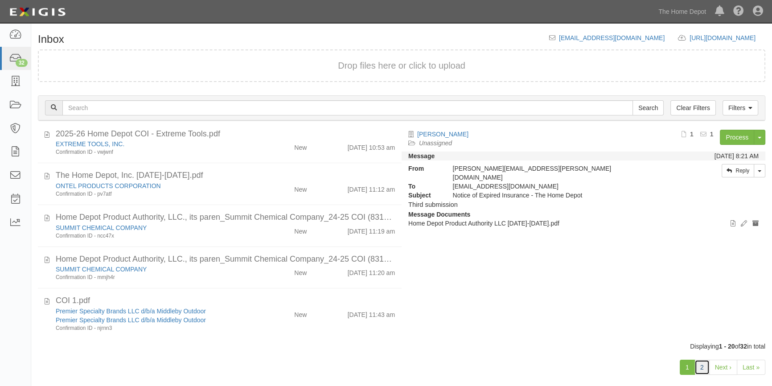
click at [705, 369] on link "2" at bounding box center [702, 367] width 15 height 15
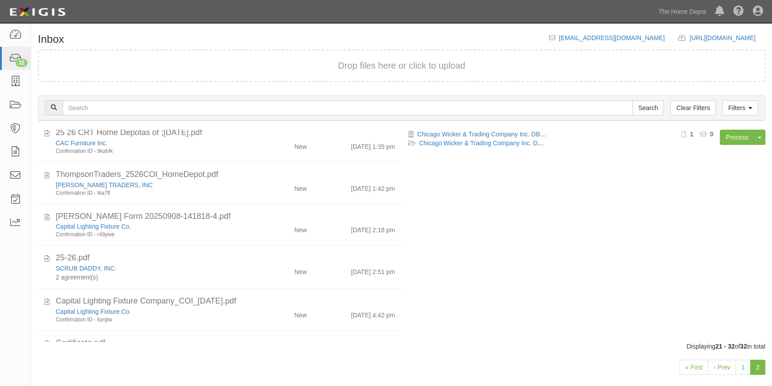
scroll to position [329, 0]
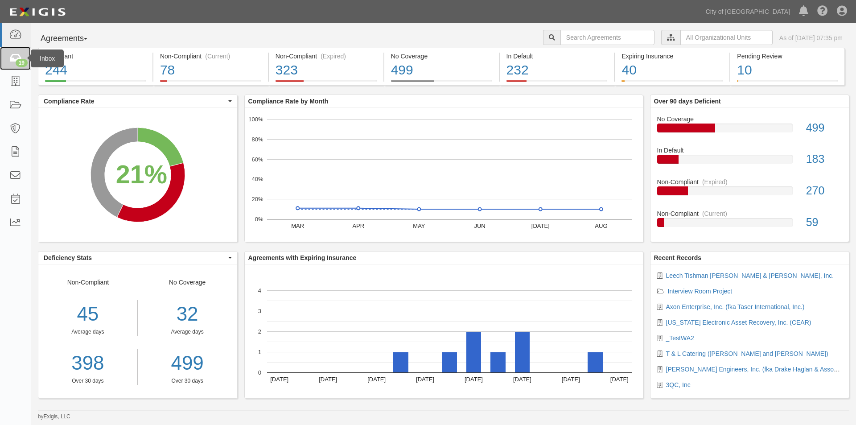
click at [17, 59] on div "19" at bounding box center [22, 63] width 12 height 8
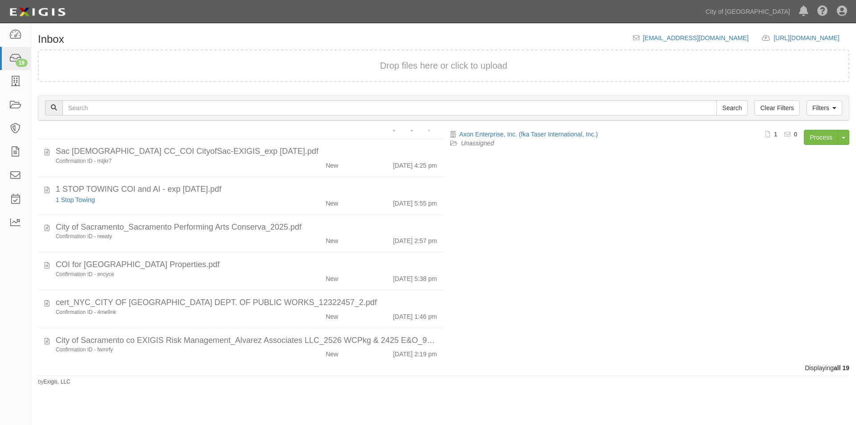
scroll to position [509, 0]
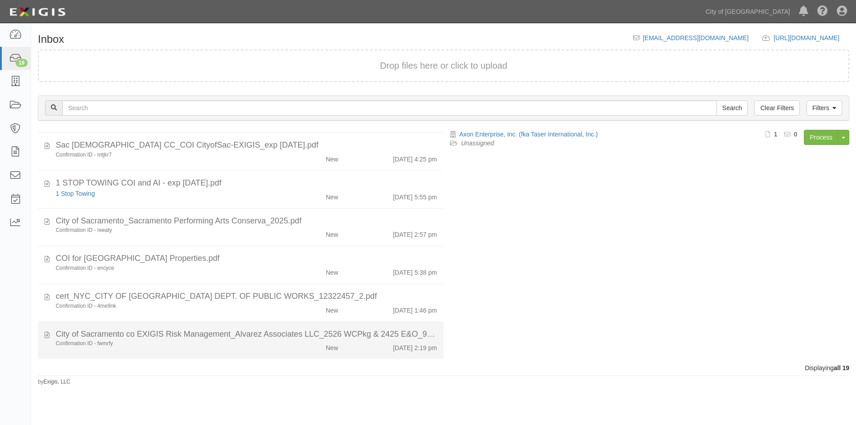
click at [179, 350] on div "Confirmation ID - fwmrfy New 9/8/25 2:19 pm" at bounding box center [246, 346] width 395 height 12
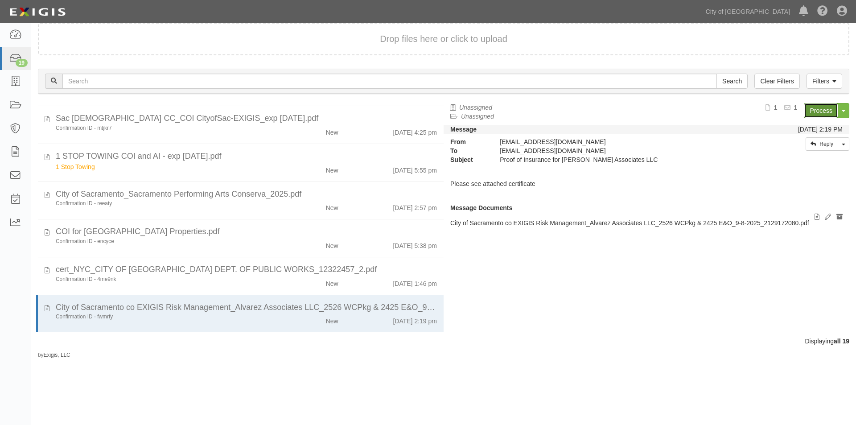
click at [818, 112] on link "Process" at bounding box center [821, 110] width 34 height 15
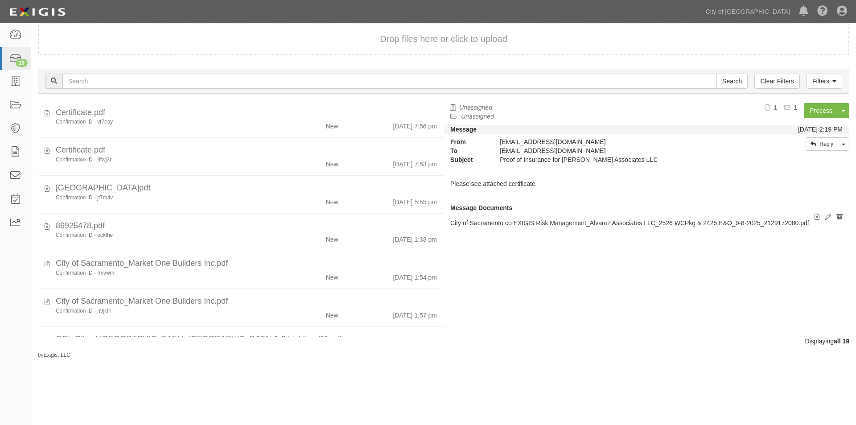
scroll to position [0, 0]
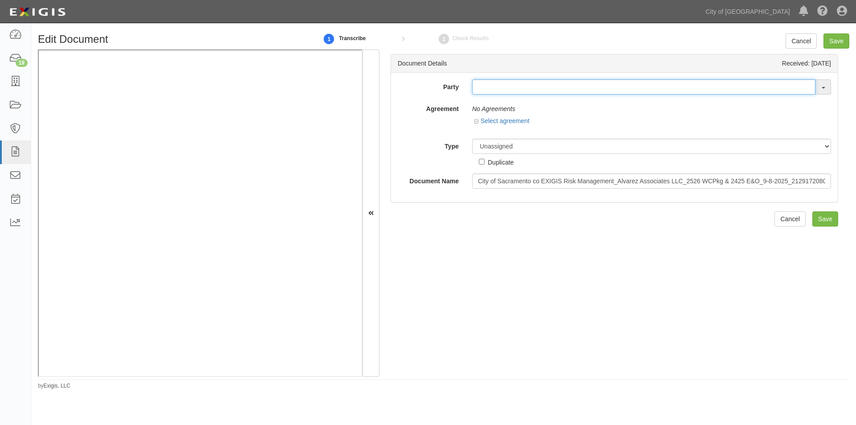
click at [494, 89] on input "text" at bounding box center [643, 86] width 343 height 15
type input "[PERSON_NAME]"
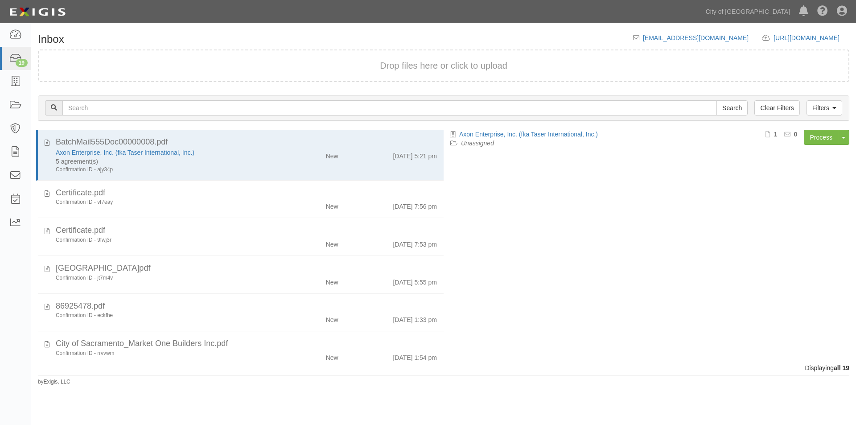
click at [311, 397] on div "Inbox inbox@cos.complianz.com https://complianz.com/organizations/cos/portal/ne…" at bounding box center [428, 218] width 856 height 383
click at [15, 66] on link "19" at bounding box center [15, 59] width 31 height 24
